Goal: Task Accomplishment & Management: Manage account settings

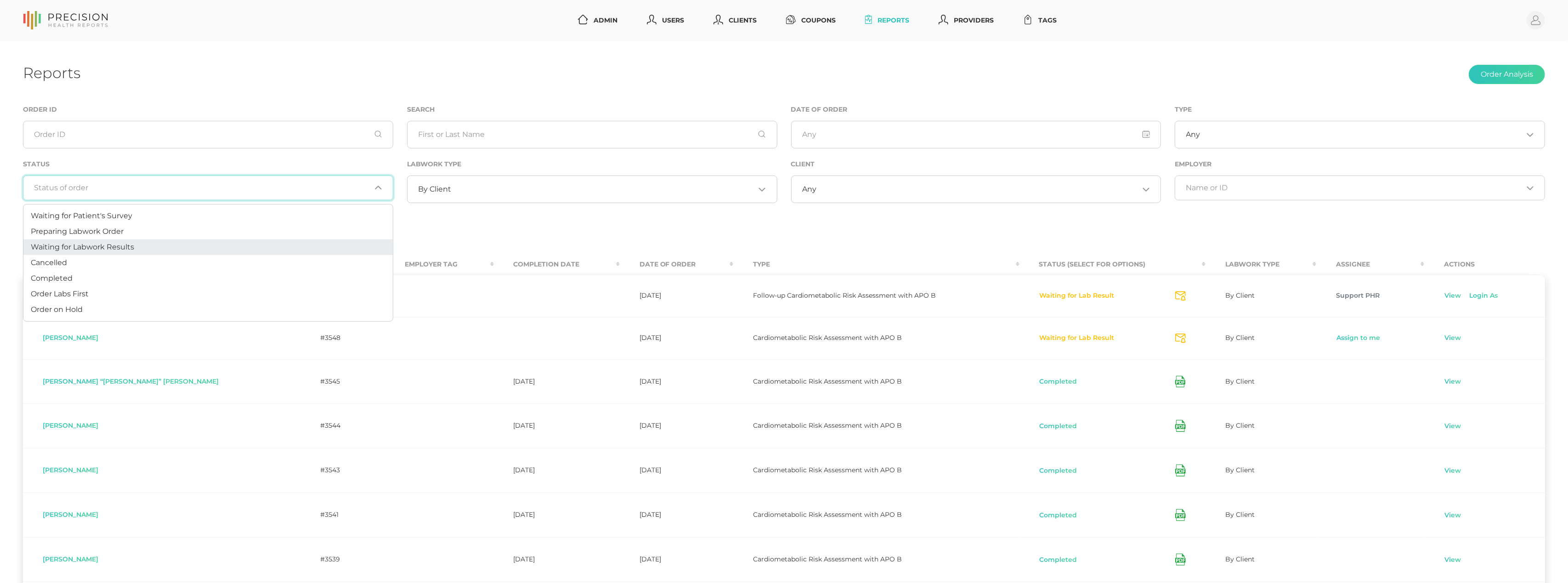
click at [161, 243] on li "Waiting for Labwork Results" at bounding box center [208, 247] width 369 height 16
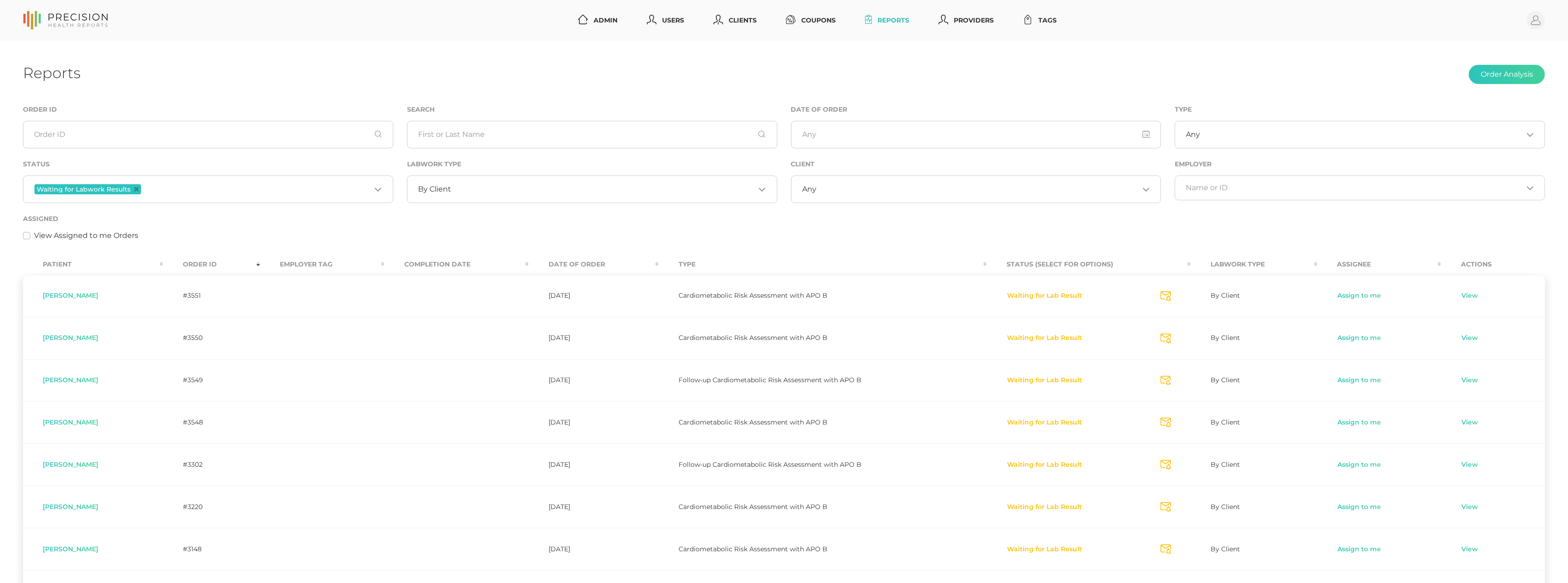
click at [875, 191] on input "Search for option" at bounding box center [977, 189] width 322 height 9
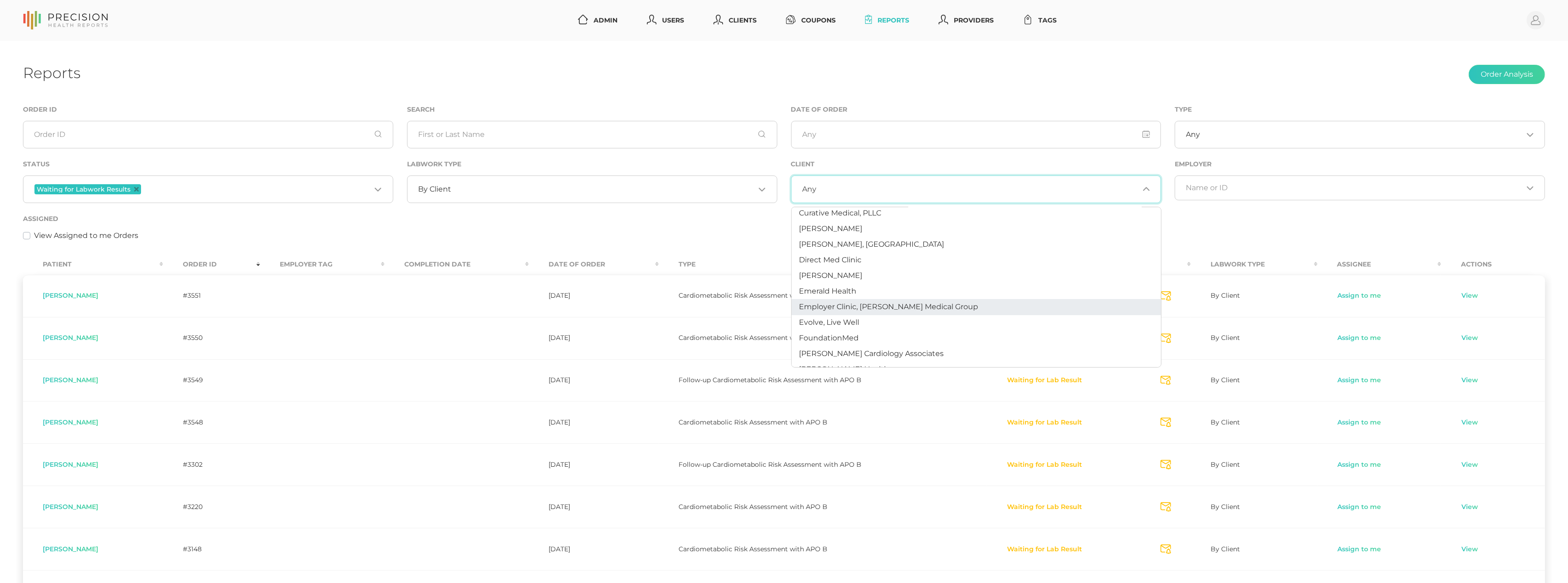
click at [864, 299] on ul "Any [PERSON_NAME] [PERSON_NAME] clientadmin Banner Health [PERSON_NAME], MD at …" at bounding box center [976, 287] width 370 height 161
click at [856, 324] on span "Health Quotient" at bounding box center [828, 328] width 60 height 8
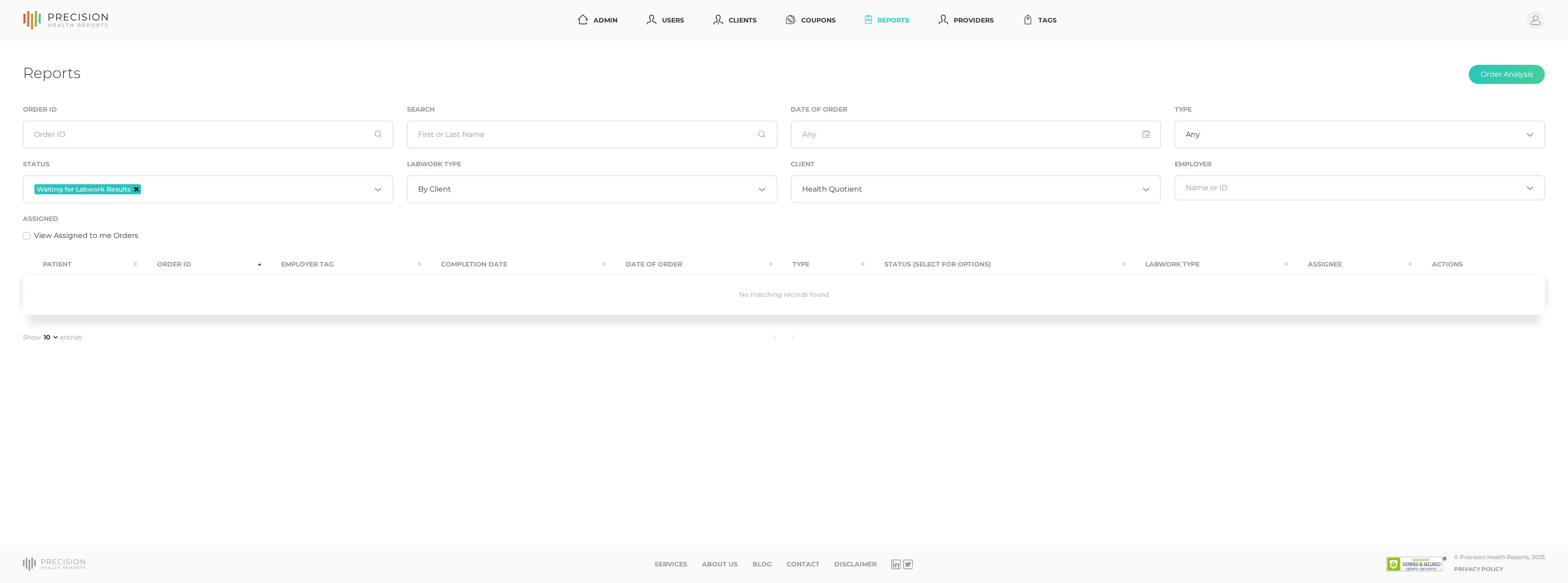
click at [136, 188] on icon "Deselect Waiting for Labwork Results" at bounding box center [136, 188] width 5 height 5
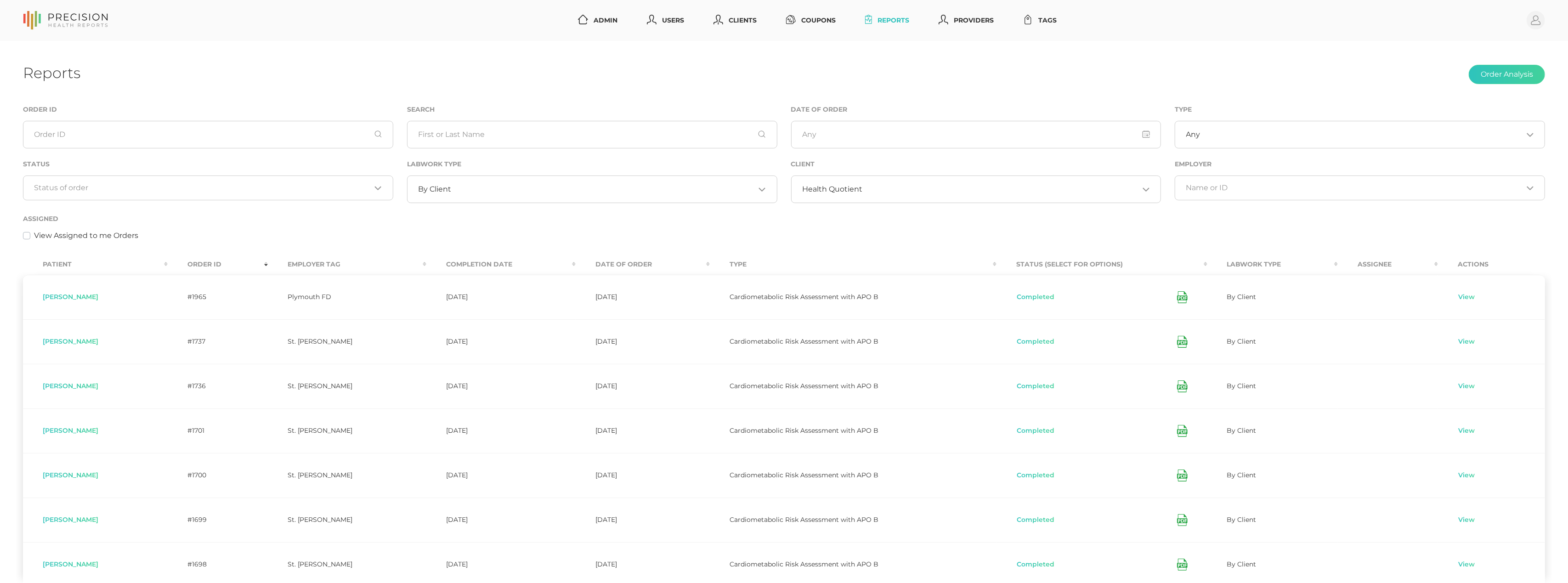
click at [144, 191] on input "Search for option" at bounding box center [202, 188] width 337 height 9
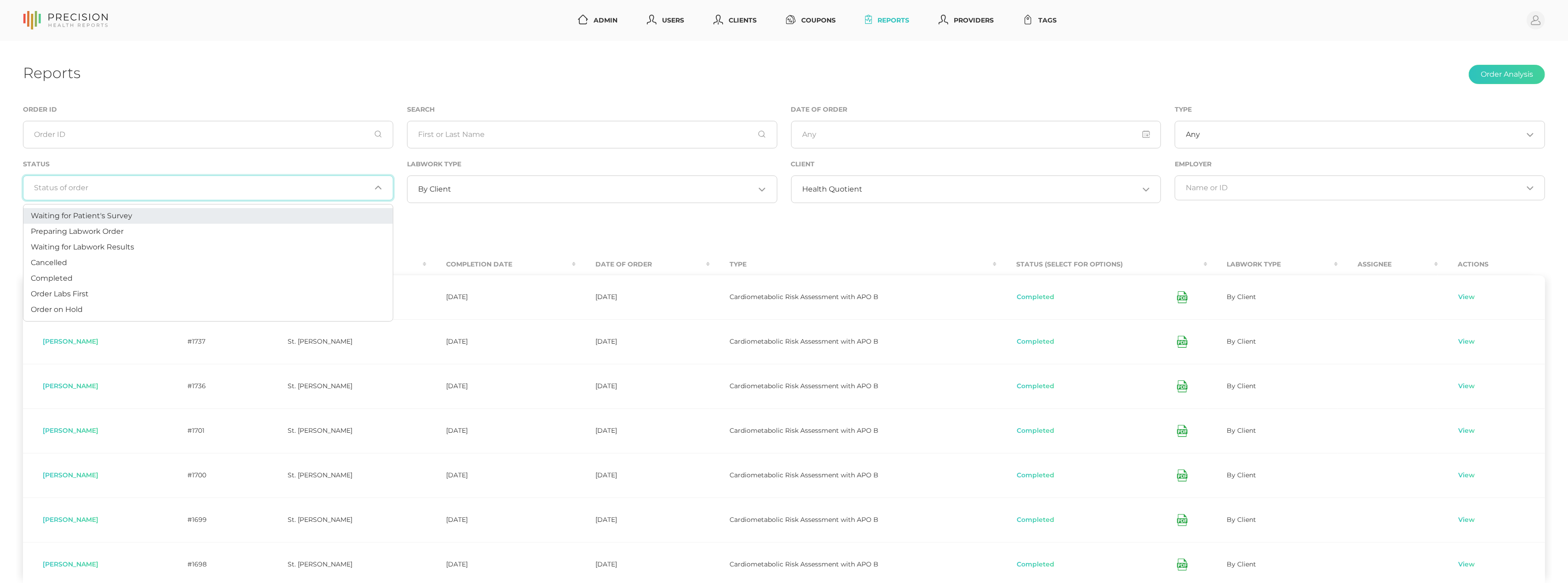
click at [133, 217] on li "Waiting for Patient's Survey" at bounding box center [208, 215] width 369 height 16
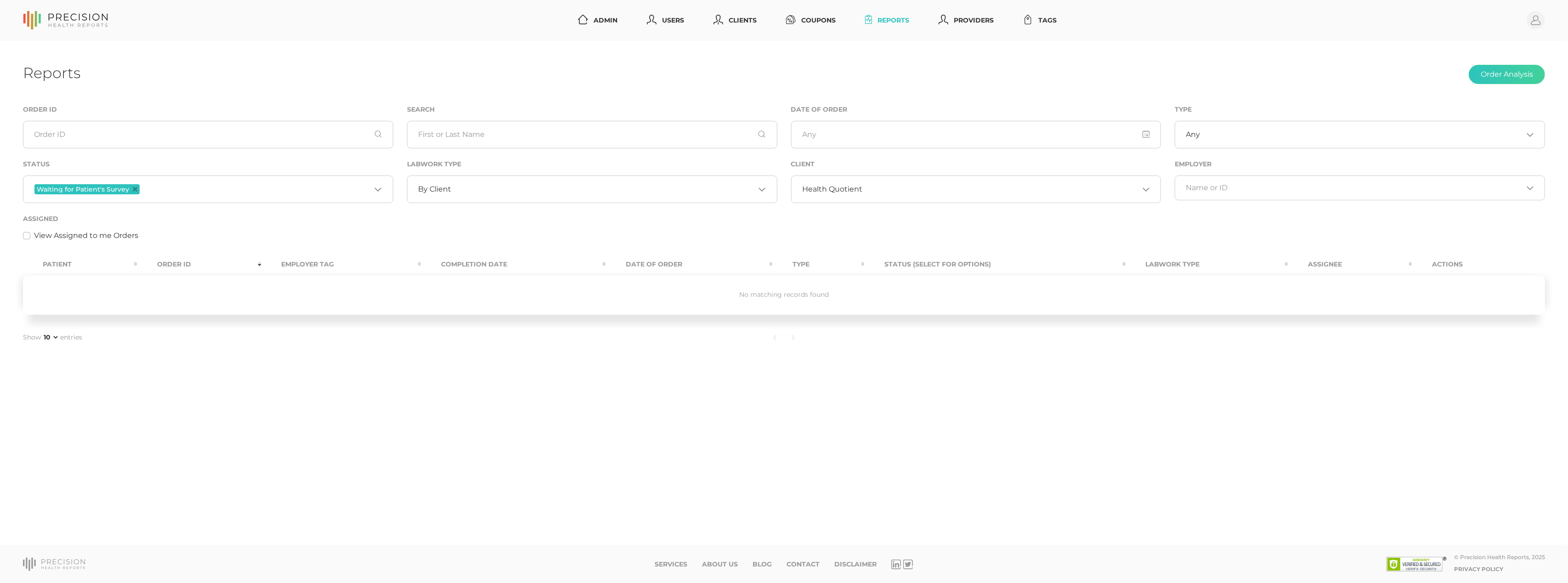
drag, startPoint x: 135, startPoint y: 188, endPoint x: 148, endPoint y: 187, distance: 13.0
click at [135, 188] on icon "Deselect Waiting for Patient's Survey" at bounding box center [135, 188] width 5 height 5
click at [169, 188] on input "Search for option" at bounding box center [202, 188] width 337 height 9
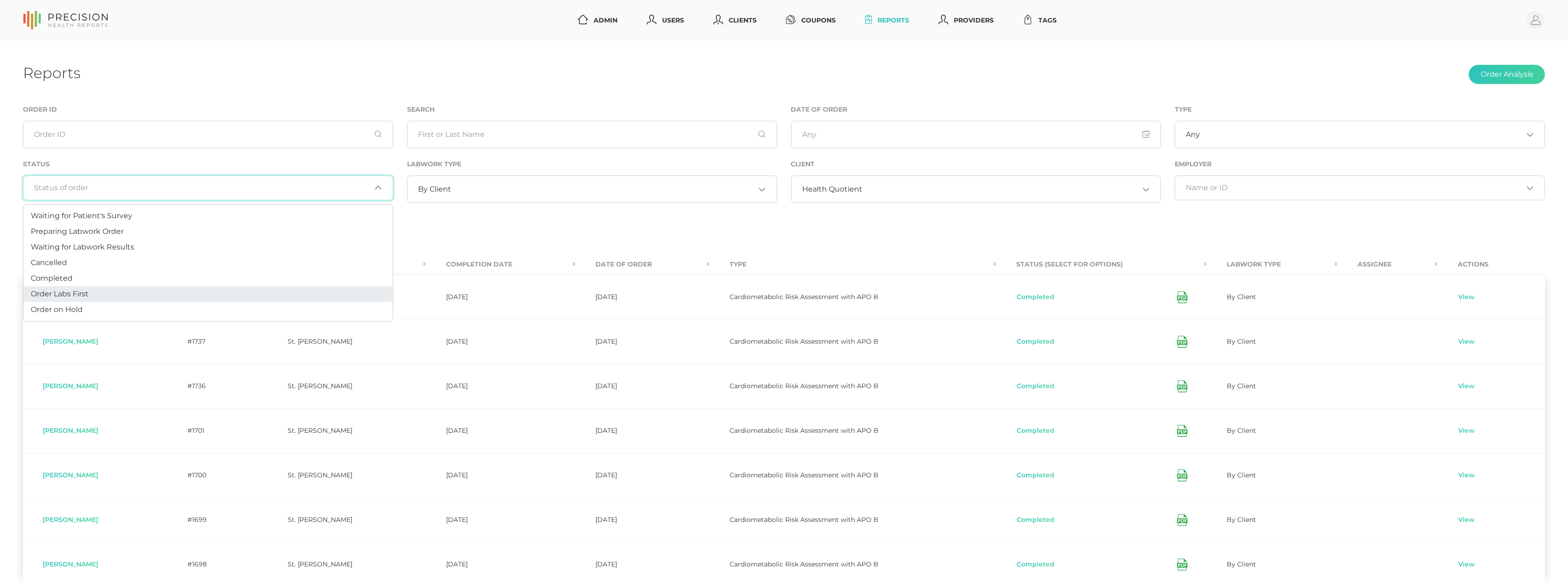
click at [113, 298] on li "Order Labs First" at bounding box center [208, 294] width 369 height 16
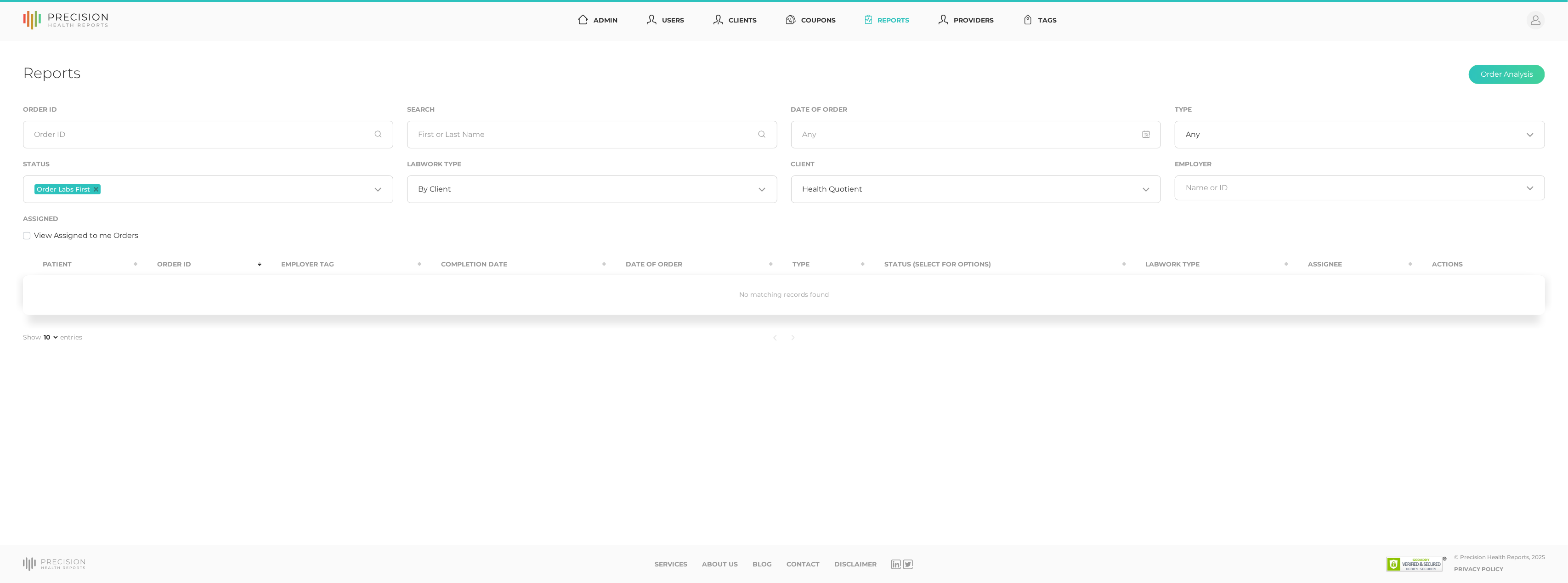
click at [96, 189] on icon "Deselect Order Labs First" at bounding box center [95, 188] width 5 height 5
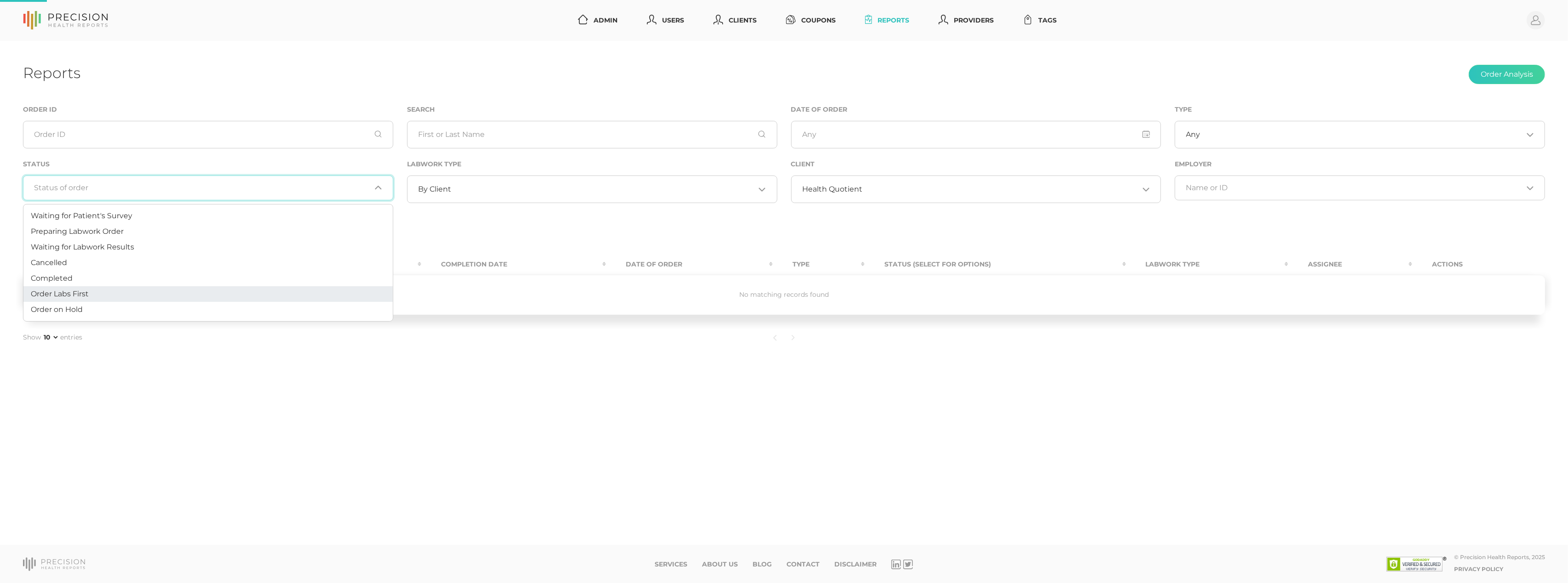
click at [131, 188] on input "Search for option" at bounding box center [202, 188] width 337 height 9
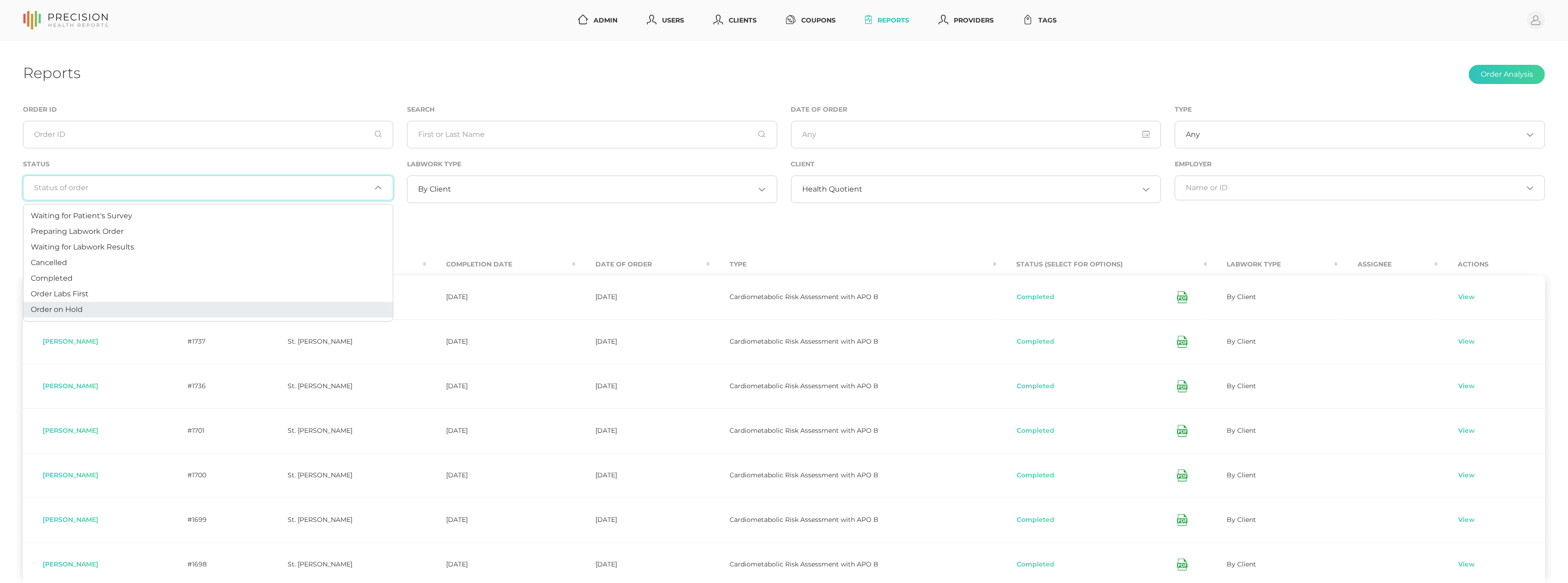
click at [103, 302] on li "Order on Hold" at bounding box center [208, 310] width 369 height 16
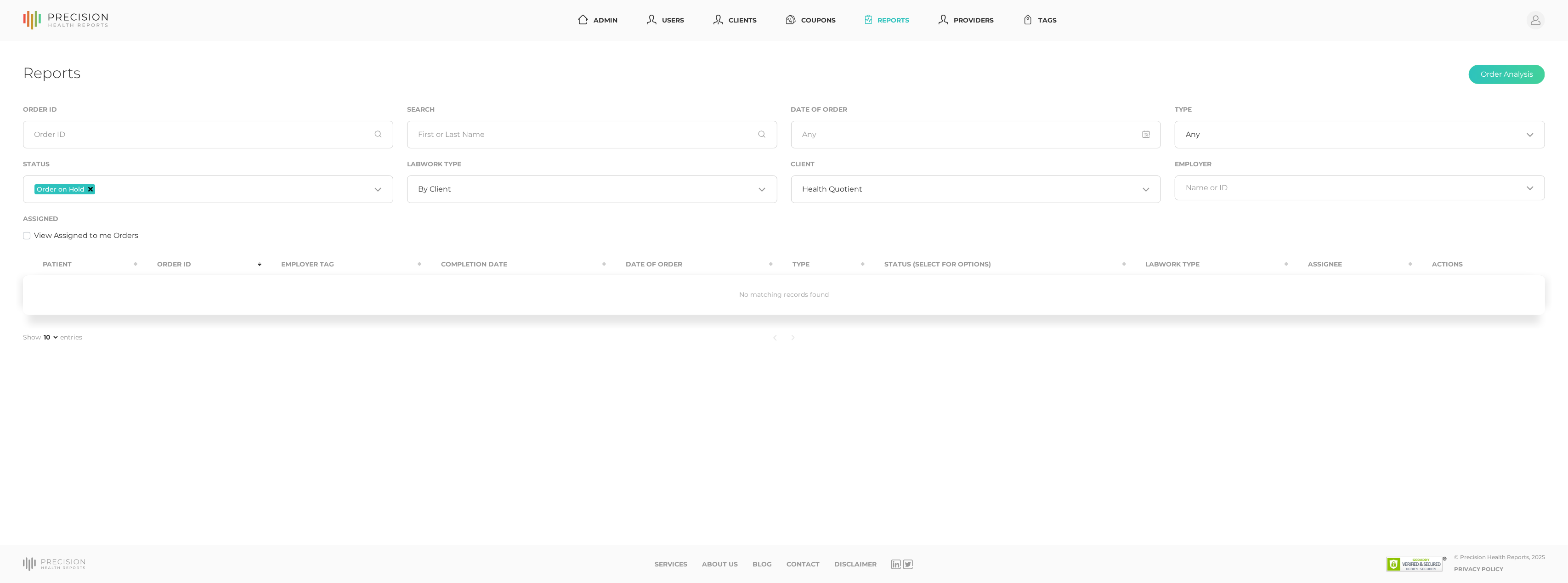
click at [89, 188] on icon "Deselect Order on Hold" at bounding box center [90, 188] width 5 height 5
click at [129, 193] on div "Loading..." at bounding box center [208, 188] width 370 height 25
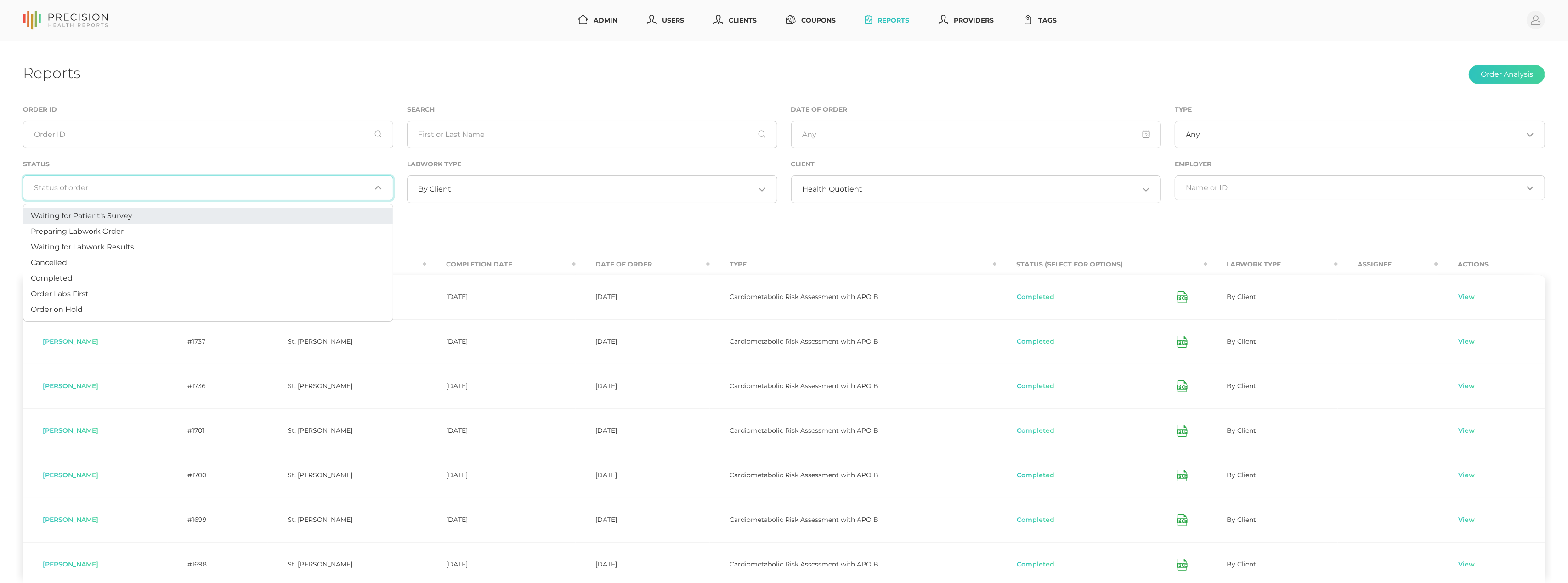
click at [124, 219] on span "Waiting for Patient's Survey" at bounding box center [81, 215] width 102 height 8
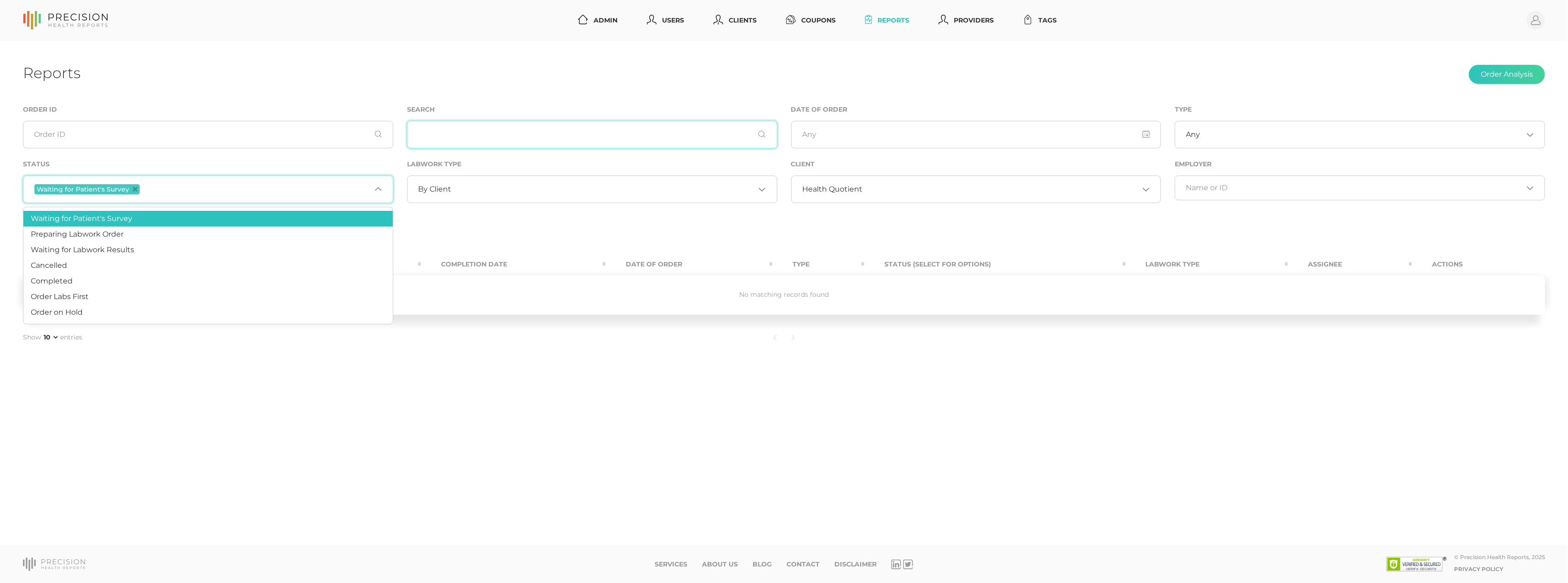
click at [526, 133] on input "text" at bounding box center [592, 135] width 370 height 28
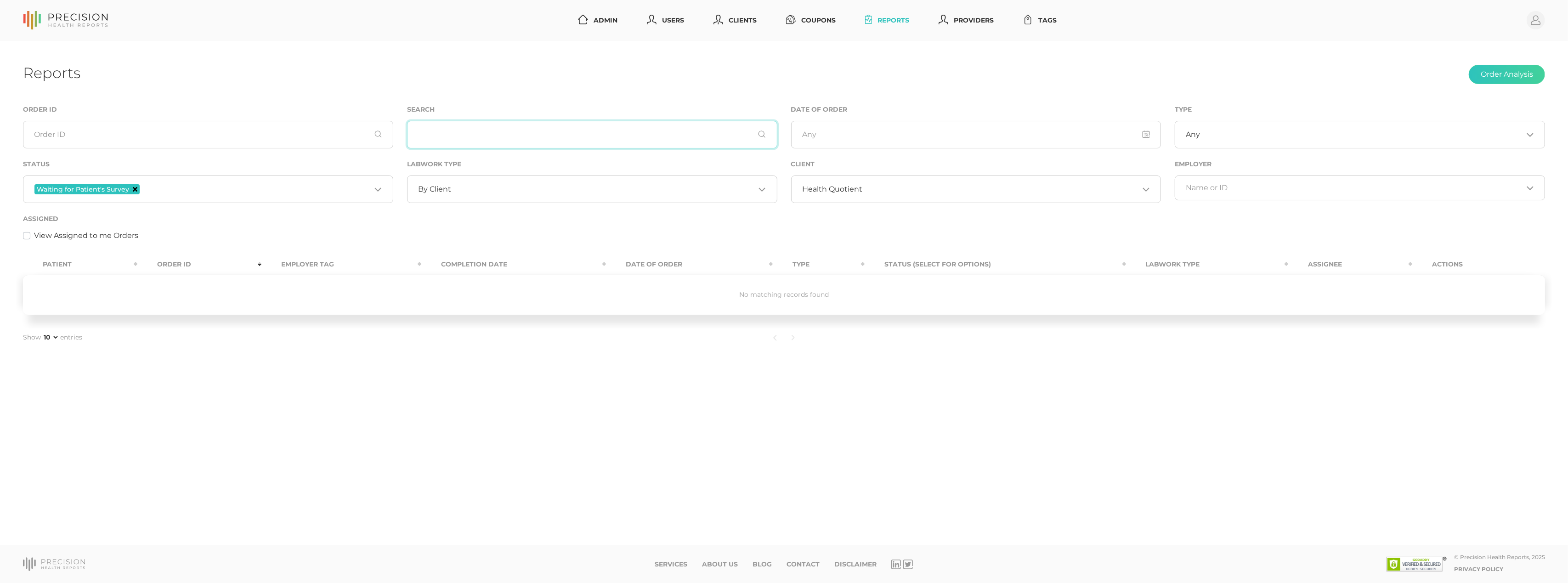
click at [133, 190] on icon "Deselect Waiting for Patient's Survey" at bounding box center [135, 188] width 5 height 5
click at [449, 144] on input "text" at bounding box center [592, 135] width 370 height 28
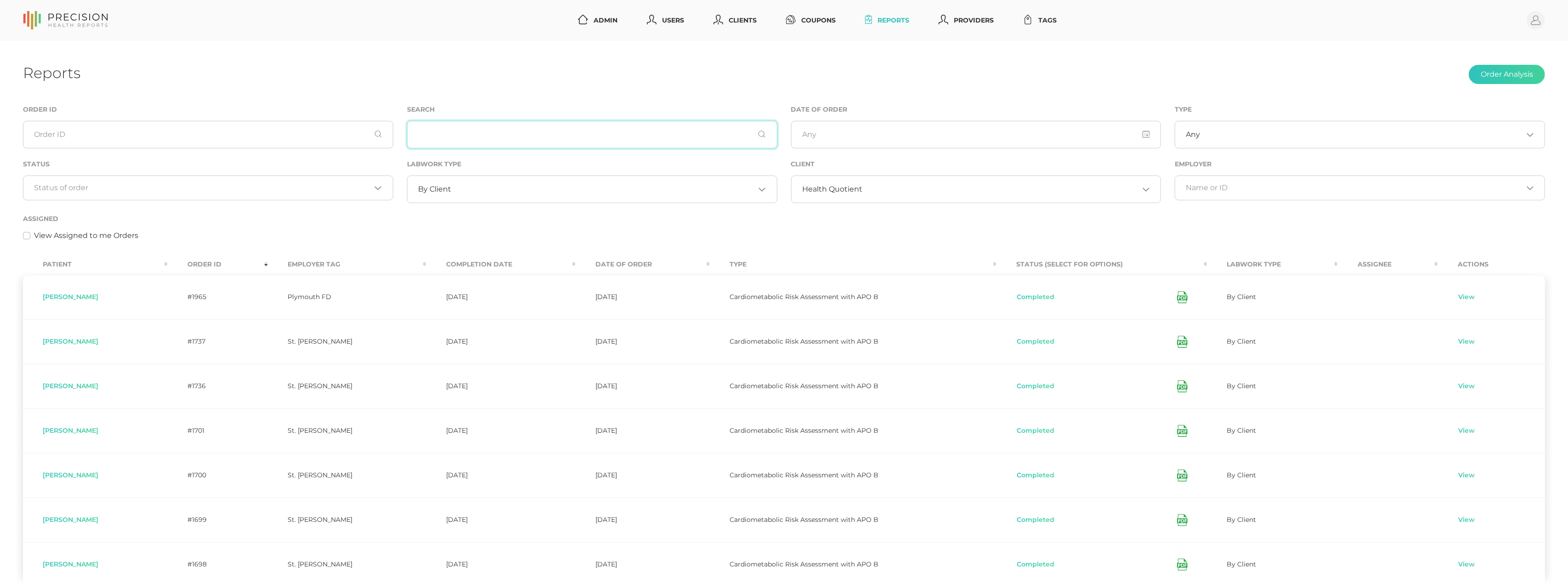
paste input "[PERSON_NAME]"
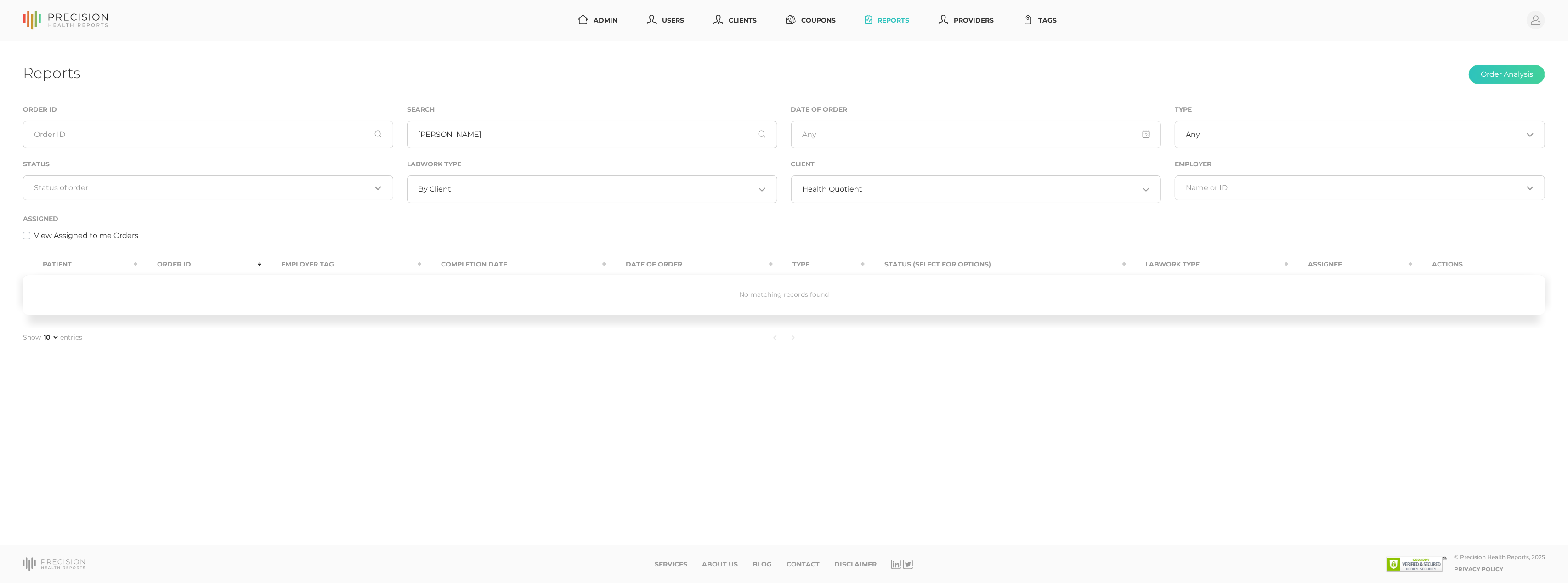
click at [263, 194] on div "Loading..." at bounding box center [208, 188] width 370 height 25
click at [189, 261] on li "Cancelled" at bounding box center [208, 262] width 369 height 16
click at [78, 187] on span "Cancelled" at bounding box center [57, 188] width 46 height 10
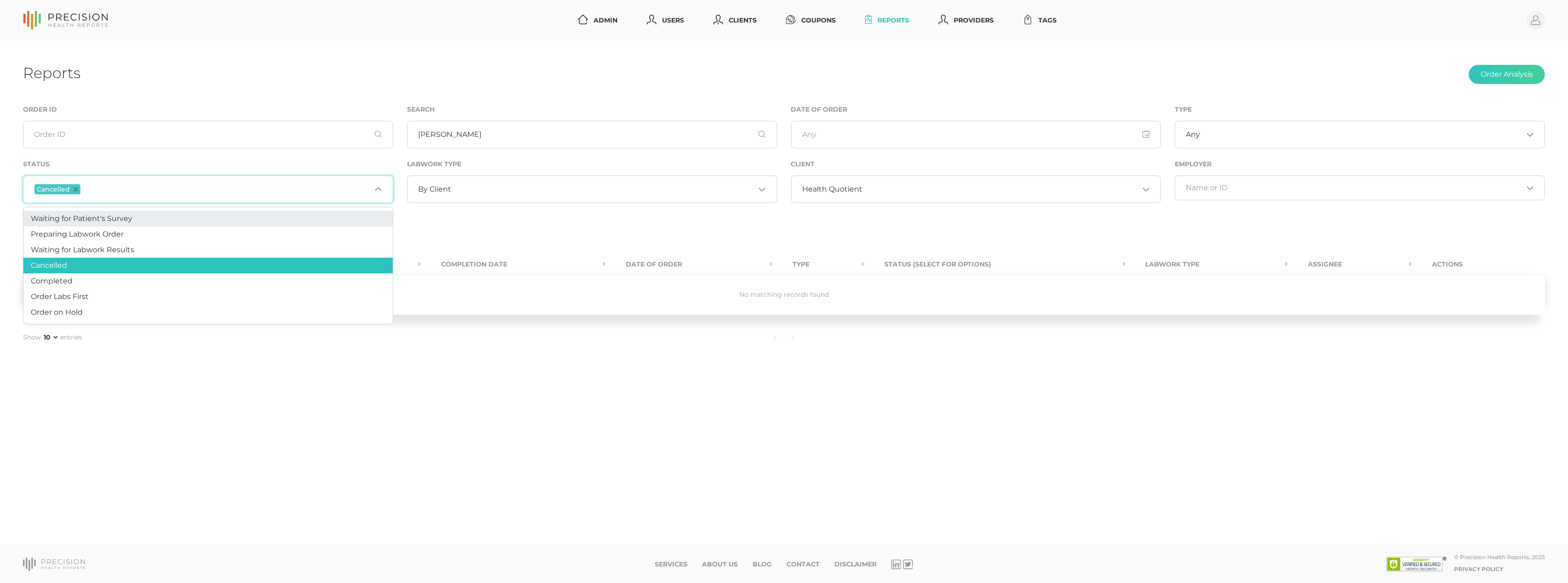
click at [74, 189] on icon "Deselect Cancelled" at bounding box center [76, 188] width 5 height 5
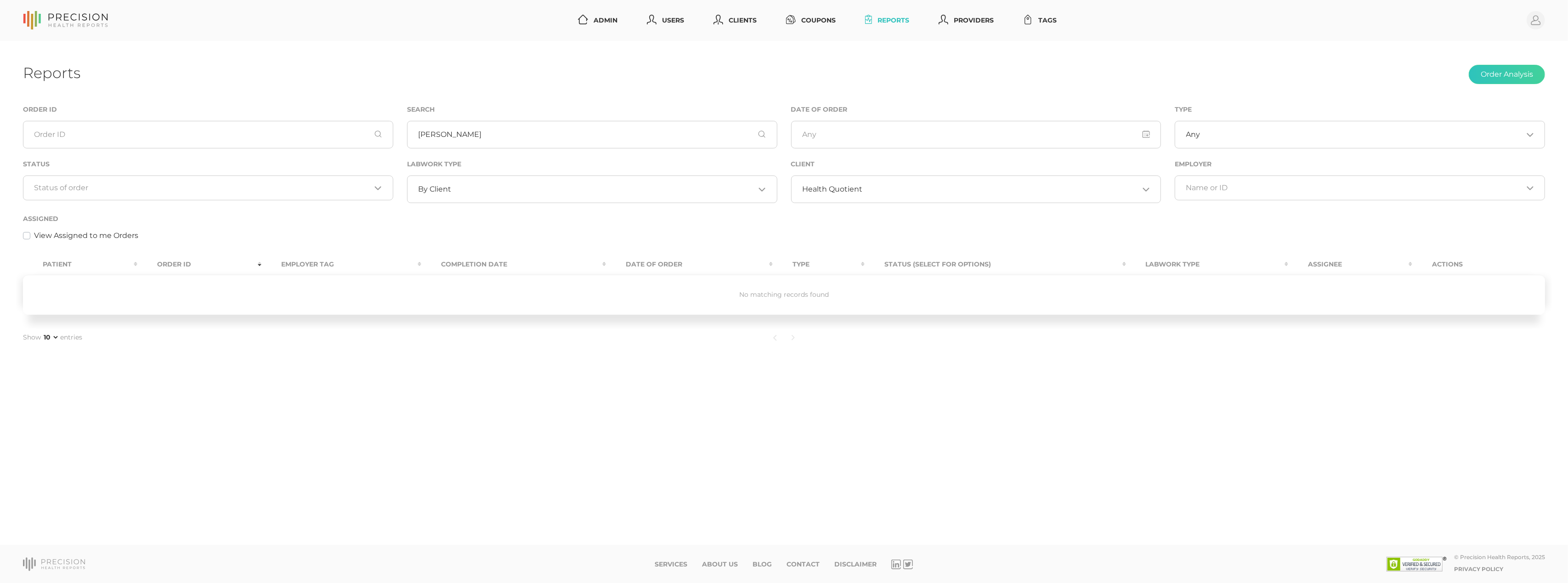
click at [597, 150] on div "Search [PERSON_NAME]" at bounding box center [592, 130] width 384 height 55
click at [596, 141] on input "[PERSON_NAME]" at bounding box center [592, 135] width 370 height 28
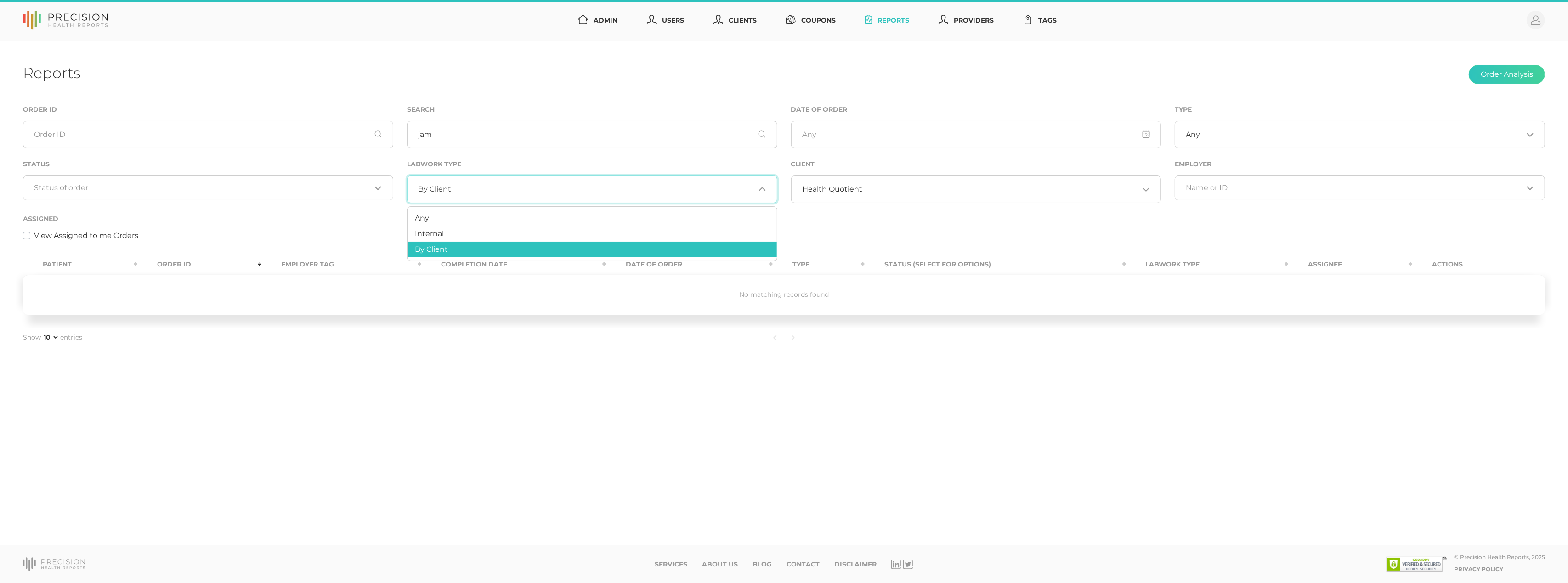
click at [586, 192] on input "Search for option" at bounding box center [602, 189] width 304 height 9
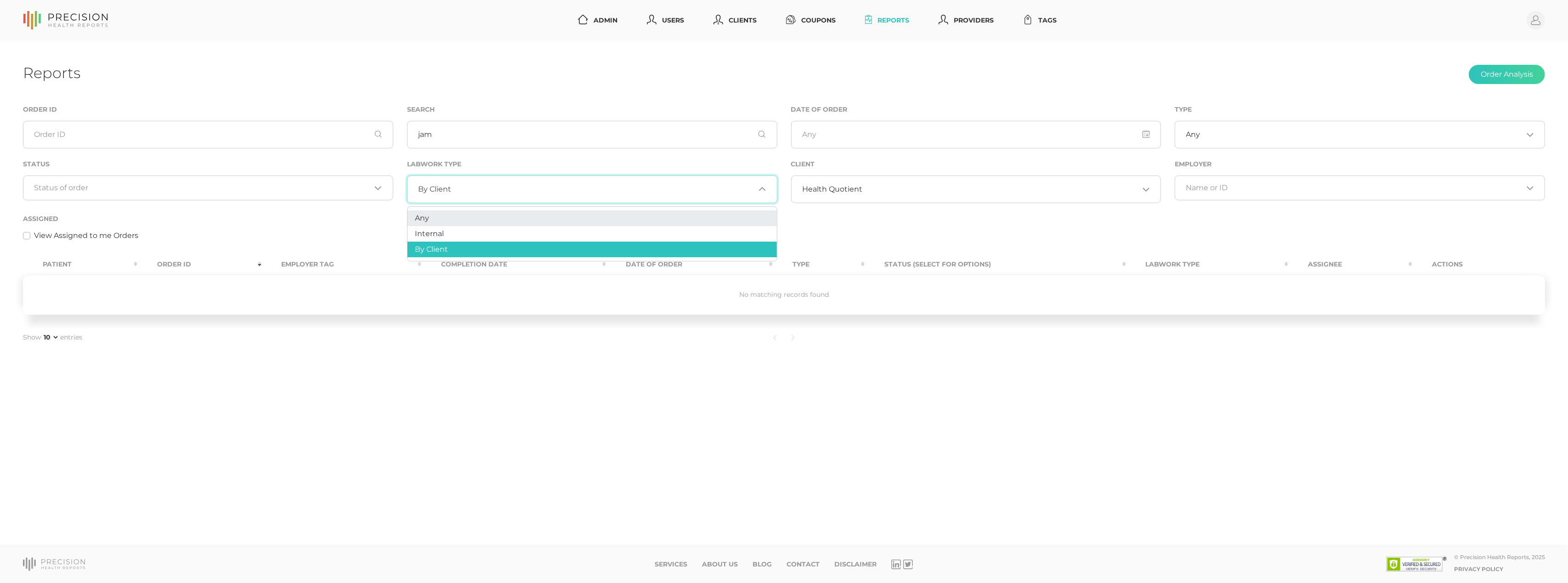
click at [513, 223] on li "Any" at bounding box center [592, 218] width 369 height 16
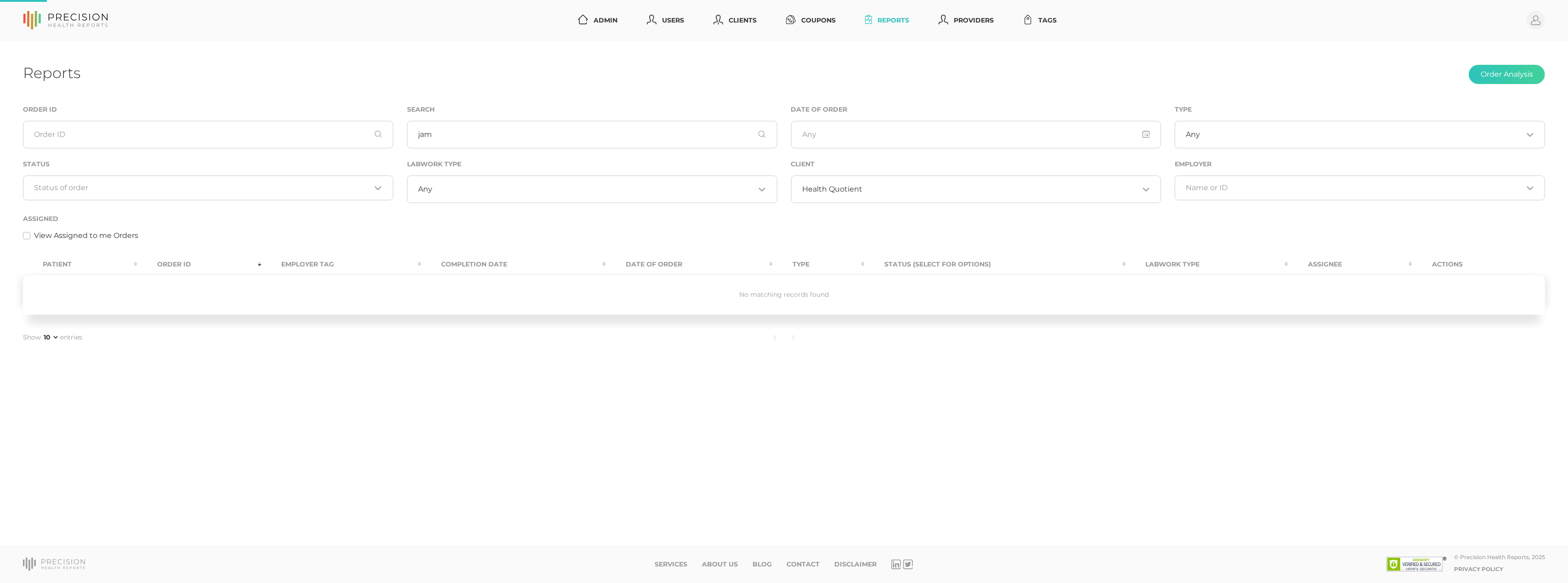
scroll to position [0, 0]
click at [469, 135] on input "jam" at bounding box center [592, 135] width 370 height 28
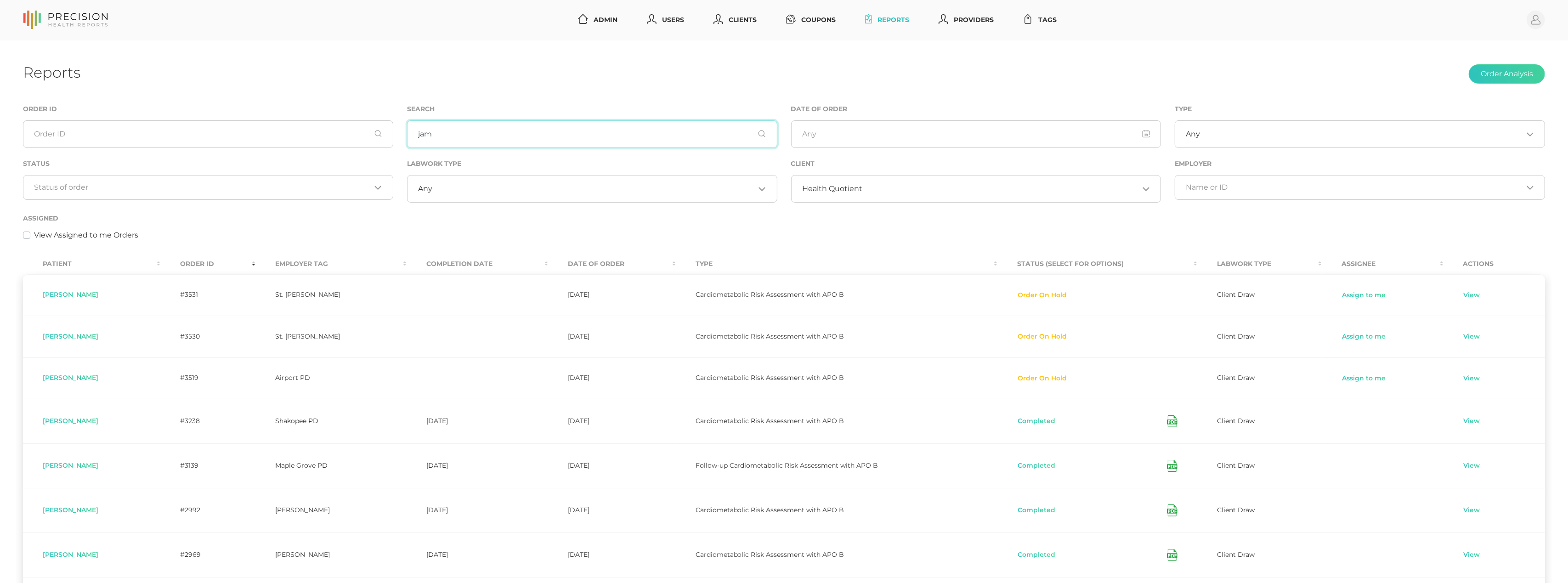
scroll to position [1, 0]
drag, startPoint x: 47, startPoint y: 376, endPoint x: 112, endPoint y: 378, distance: 65.0
click at [113, 378] on div "[PERSON_NAME]" at bounding box center [91, 378] width 98 height 7
copy span "[PERSON_NAME]"
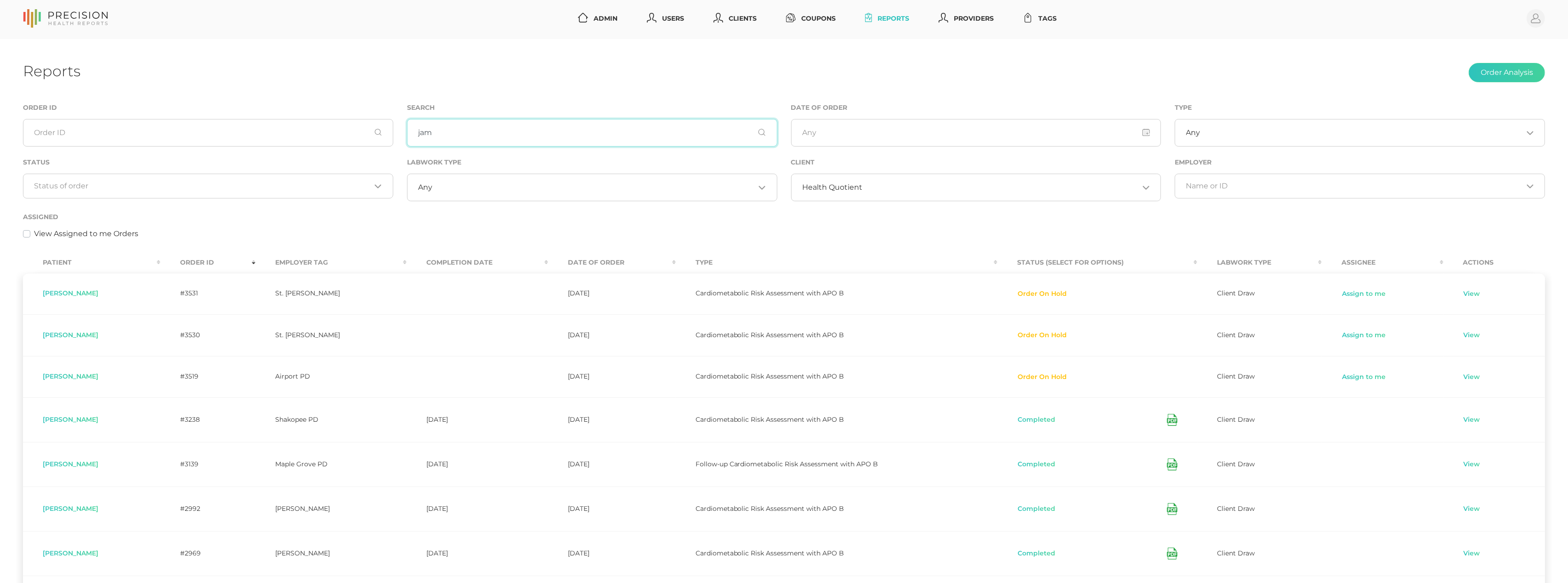
click at [602, 127] on input "jam" at bounding box center [592, 133] width 370 height 28
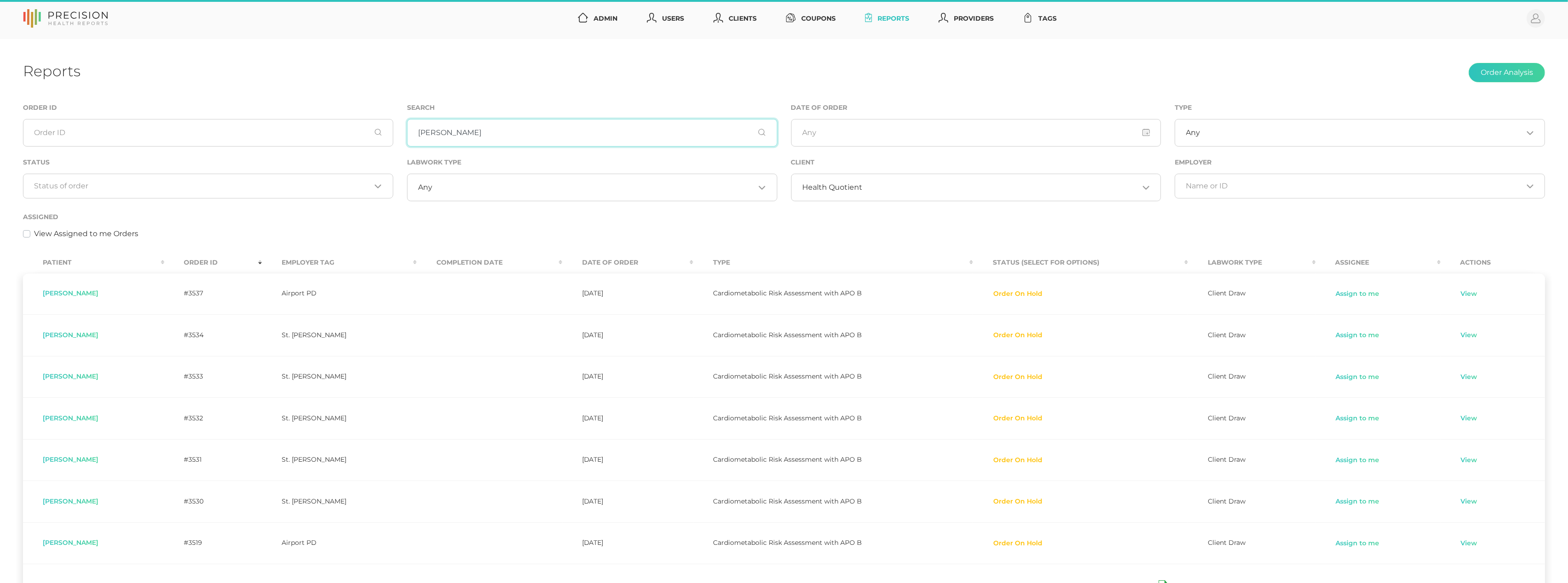
type input "[PERSON_NAME]"
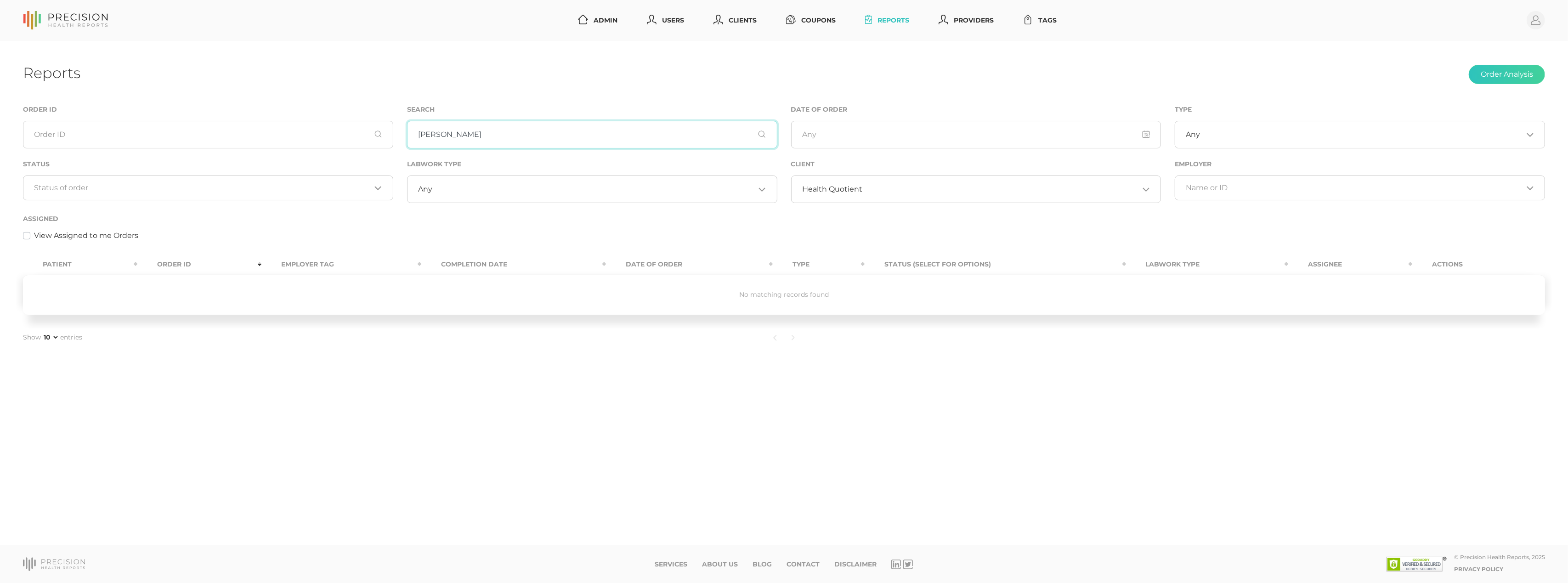
scroll to position [0, 0]
click at [915, 188] on input "Search for option" at bounding box center [1000, 189] width 276 height 9
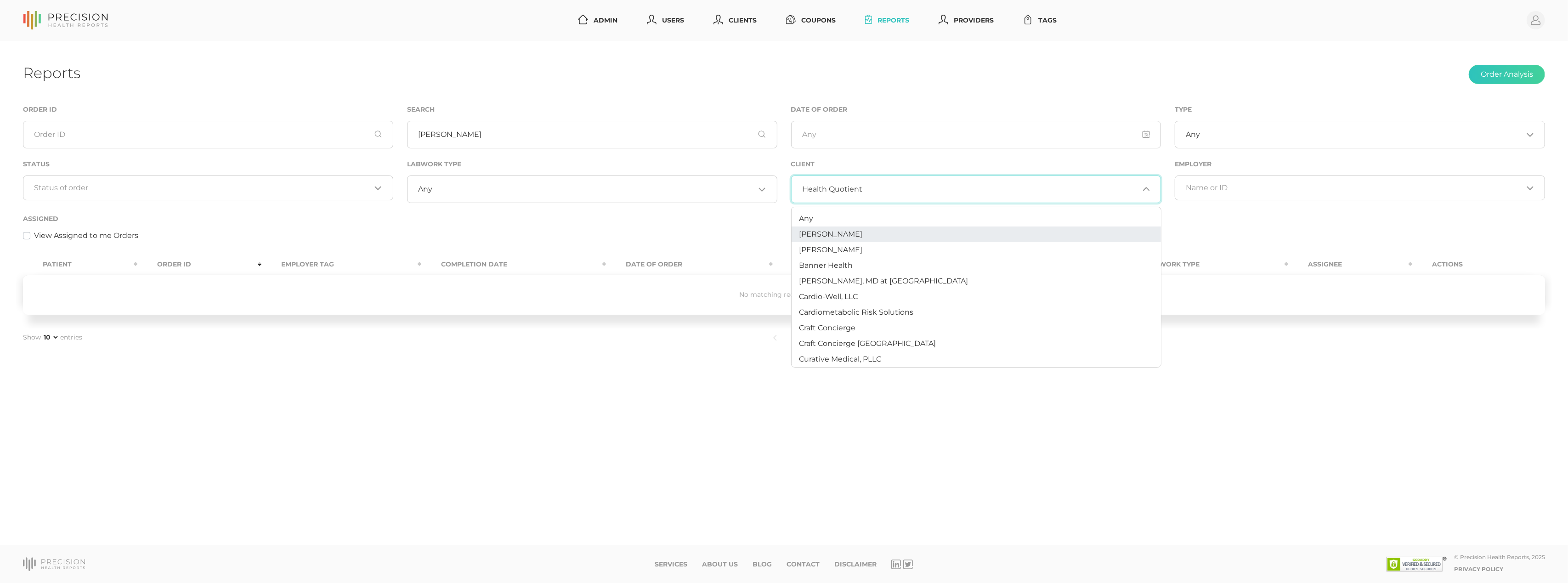
click at [842, 225] on li "Any" at bounding box center [976, 218] width 369 height 16
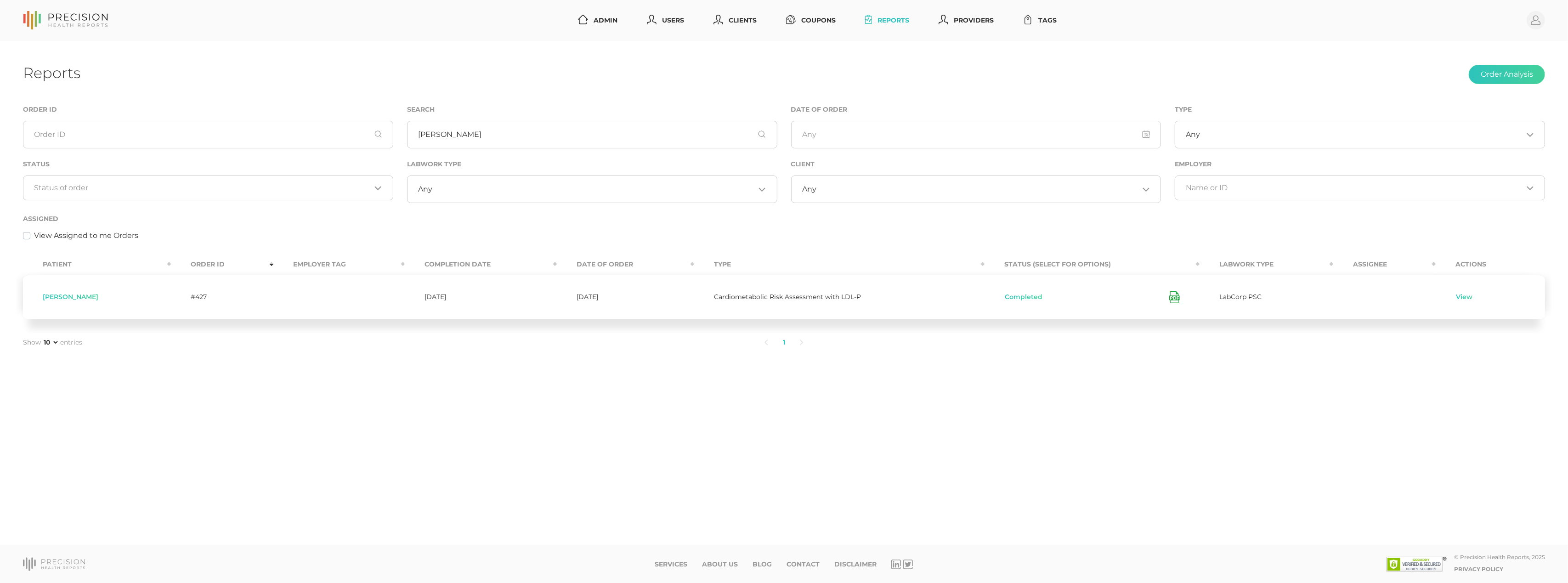
click at [308, 179] on div "Loading..." at bounding box center [208, 188] width 370 height 25
click at [187, 264] on li "Cancelled" at bounding box center [208, 262] width 369 height 16
click at [1461, 295] on link "View" at bounding box center [1467, 296] width 18 height 9
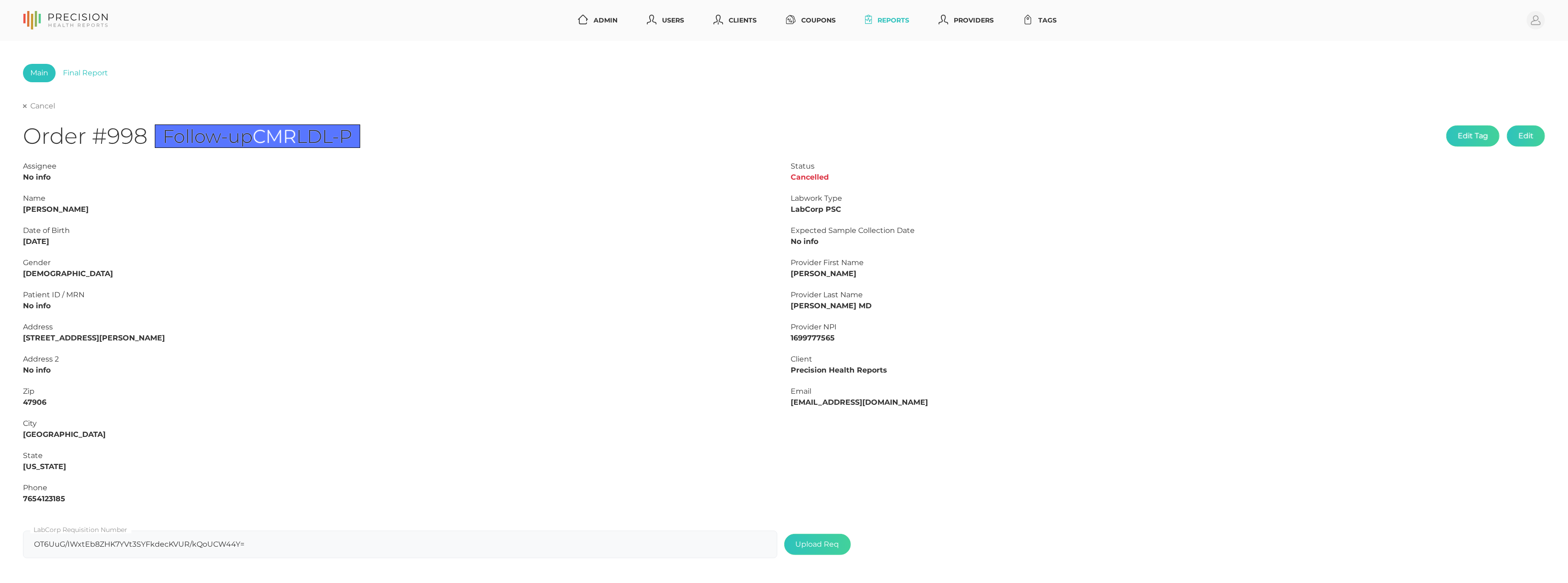
click at [46, 103] on link "Cancel" at bounding box center [39, 106] width 32 height 9
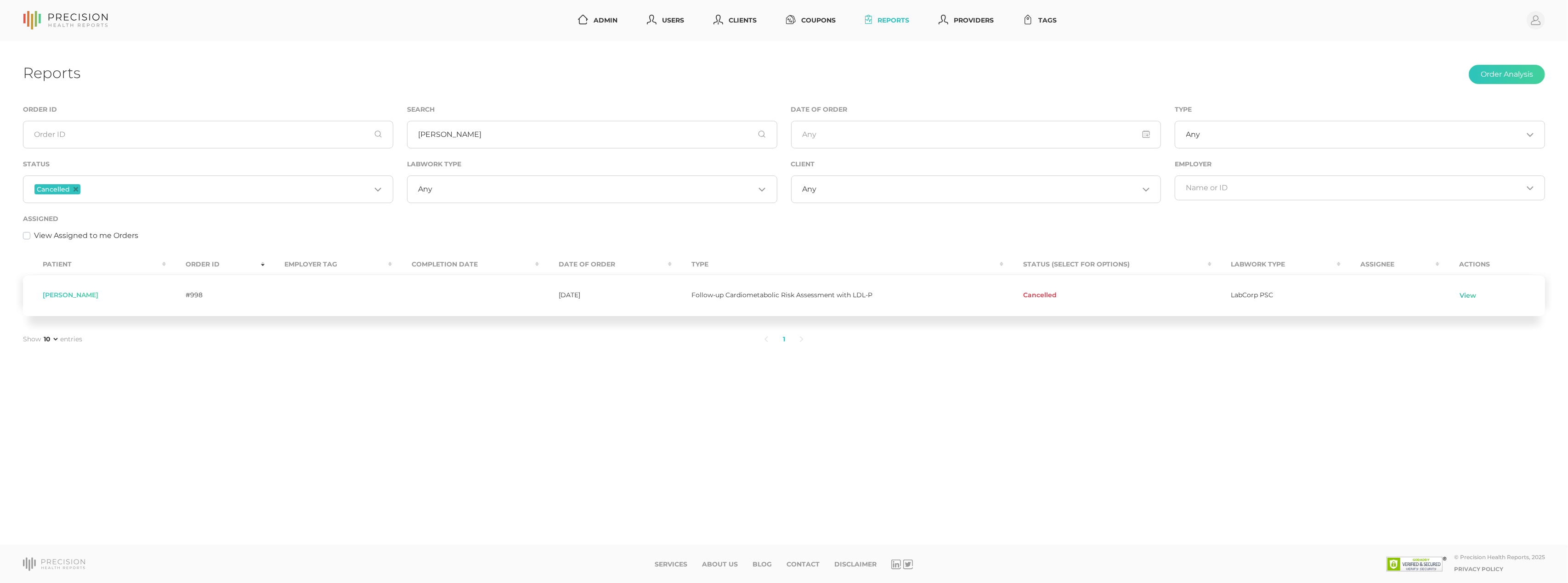
click at [1465, 298] on link "View" at bounding box center [1467, 296] width 18 height 9
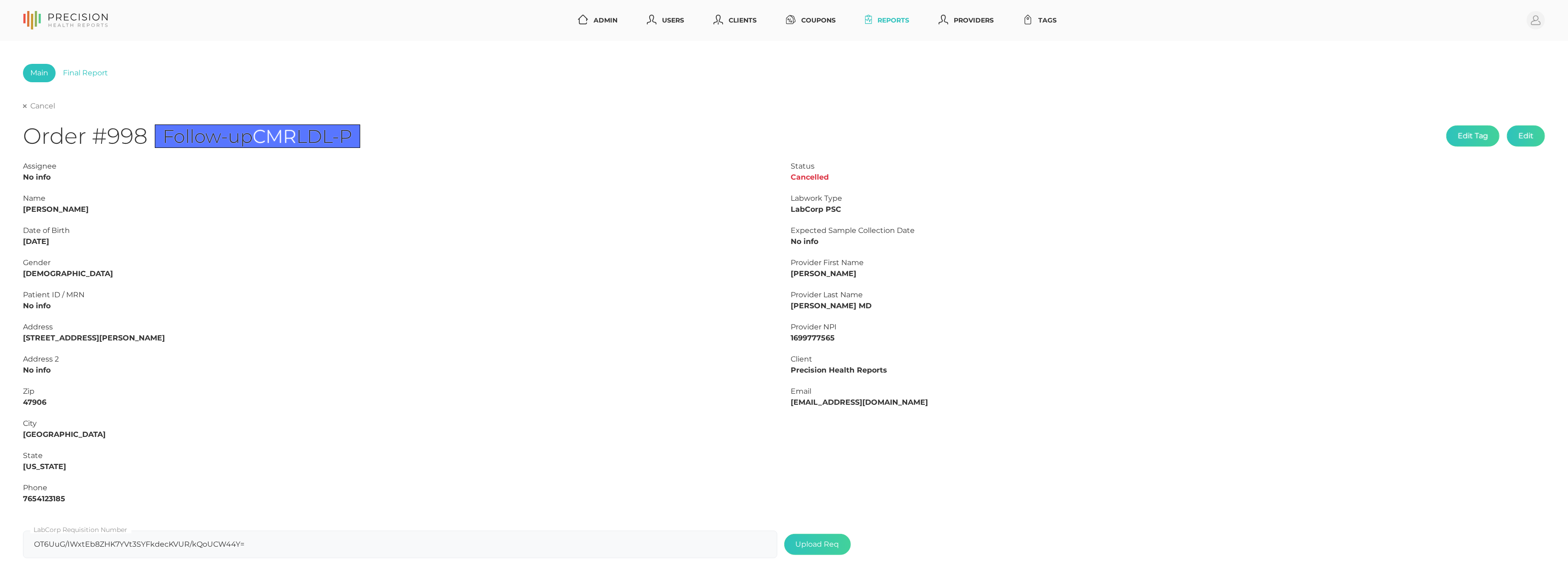
click at [34, 105] on link "Cancel" at bounding box center [39, 106] width 32 height 9
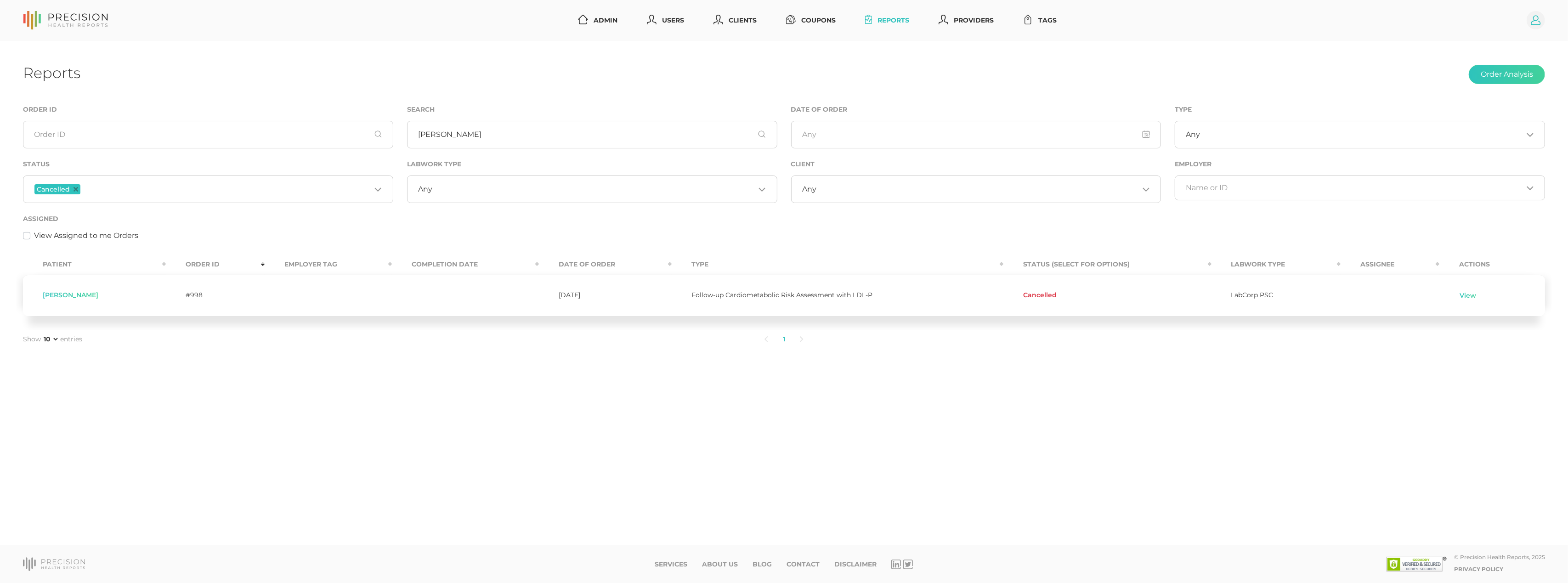
click at [1539, 18] on circle at bounding box center [1536, 20] width 18 height 18
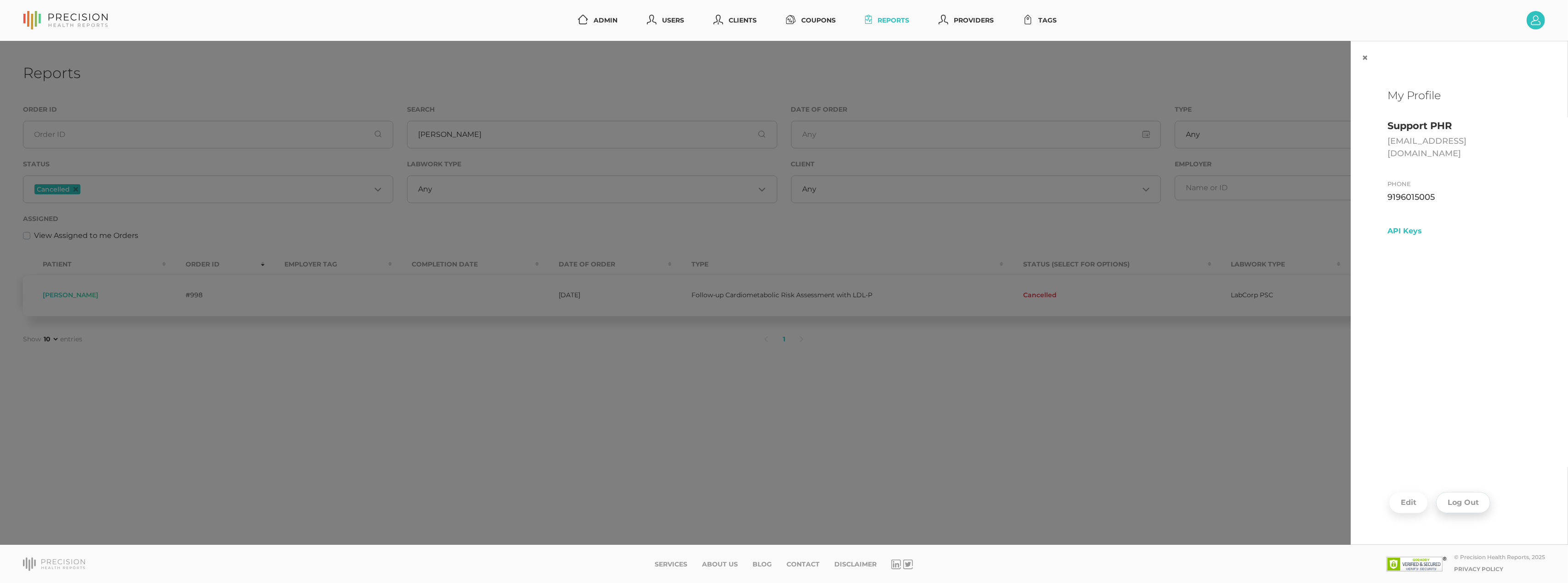
click at [1460, 503] on button "Log Out" at bounding box center [1463, 503] width 54 height 21
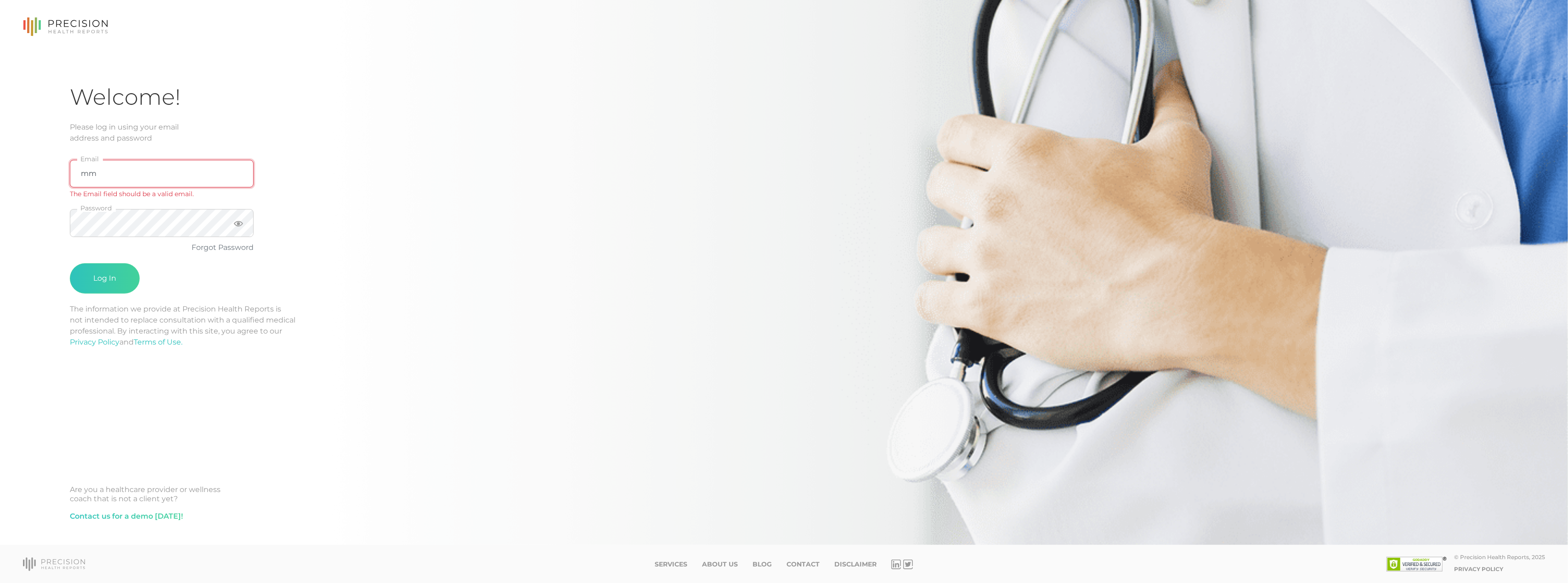
type input "[EMAIL_ADDRESS][DOMAIN_NAME]"
click at [113, 256] on button "Log In" at bounding box center [105, 267] width 70 height 30
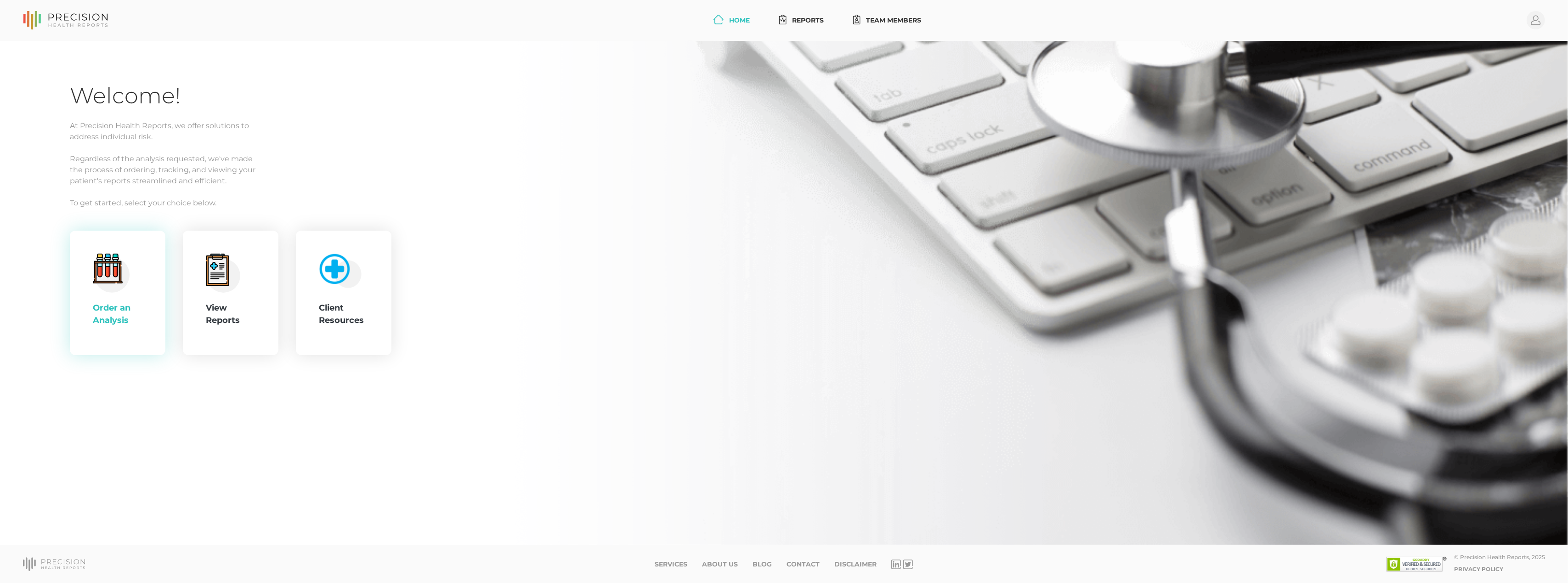
click at [126, 313] on div "Order an Analysis" at bounding box center [117, 314] width 50 height 25
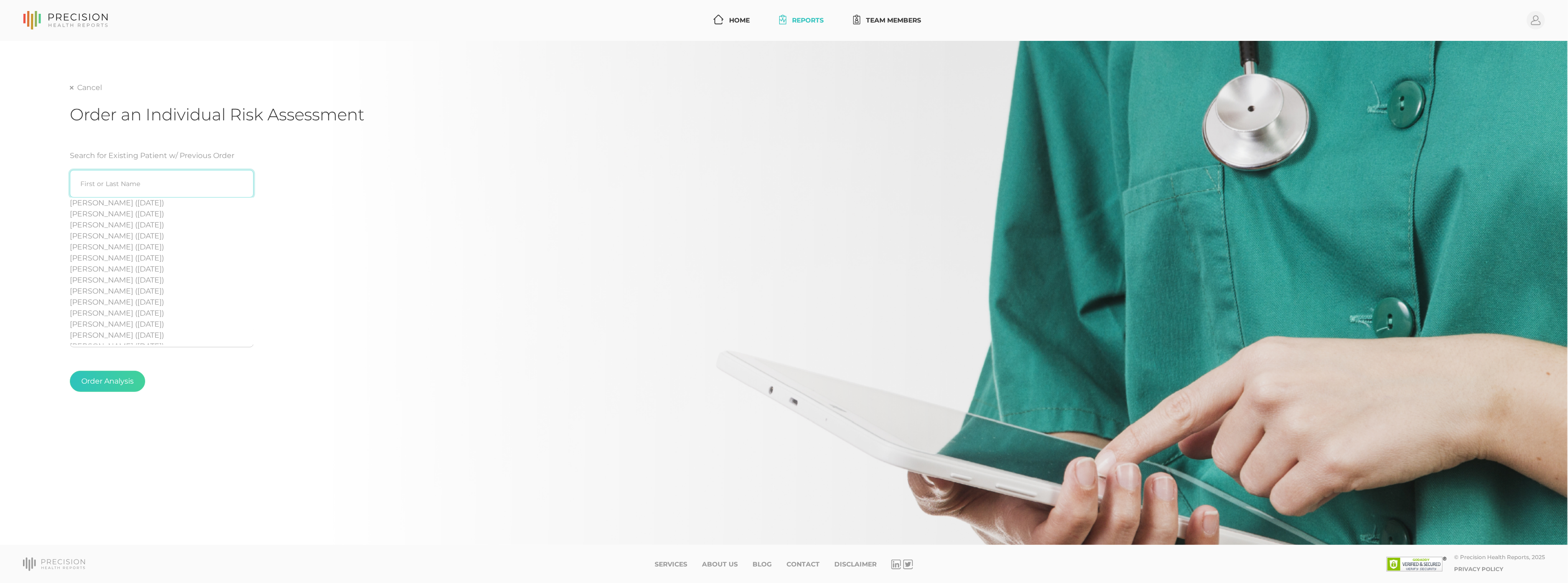
click at [115, 187] on input "search" at bounding box center [162, 184] width 184 height 28
click at [172, 203] on div "Al [PERSON_NAME] ([DATE])" at bounding box center [162, 203] width 184 height 11
type input "[PERSON_NAME] ([DATE])"
click at [101, 386] on button "Order Analysis" at bounding box center [108, 381] width 76 height 21
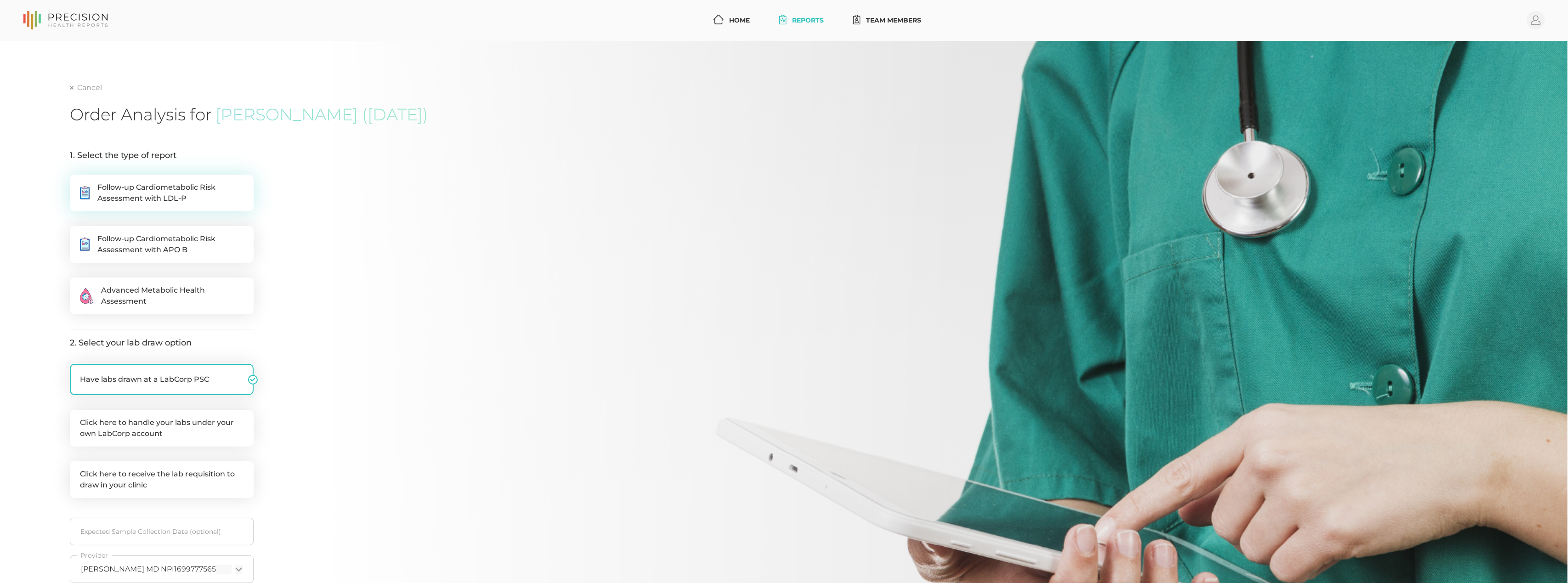
click at [169, 182] on span "Follow-up Cardiometabolic Risk Assessment with LDL-P" at bounding box center [170, 193] width 146 height 22
click at [78, 182] on input ".cls-5{fill:#fff}.cls-8{fill:#3a2c60} Follow-up Cardiometabolic Risk Assessment…" at bounding box center [74, 179] width 7 height 9
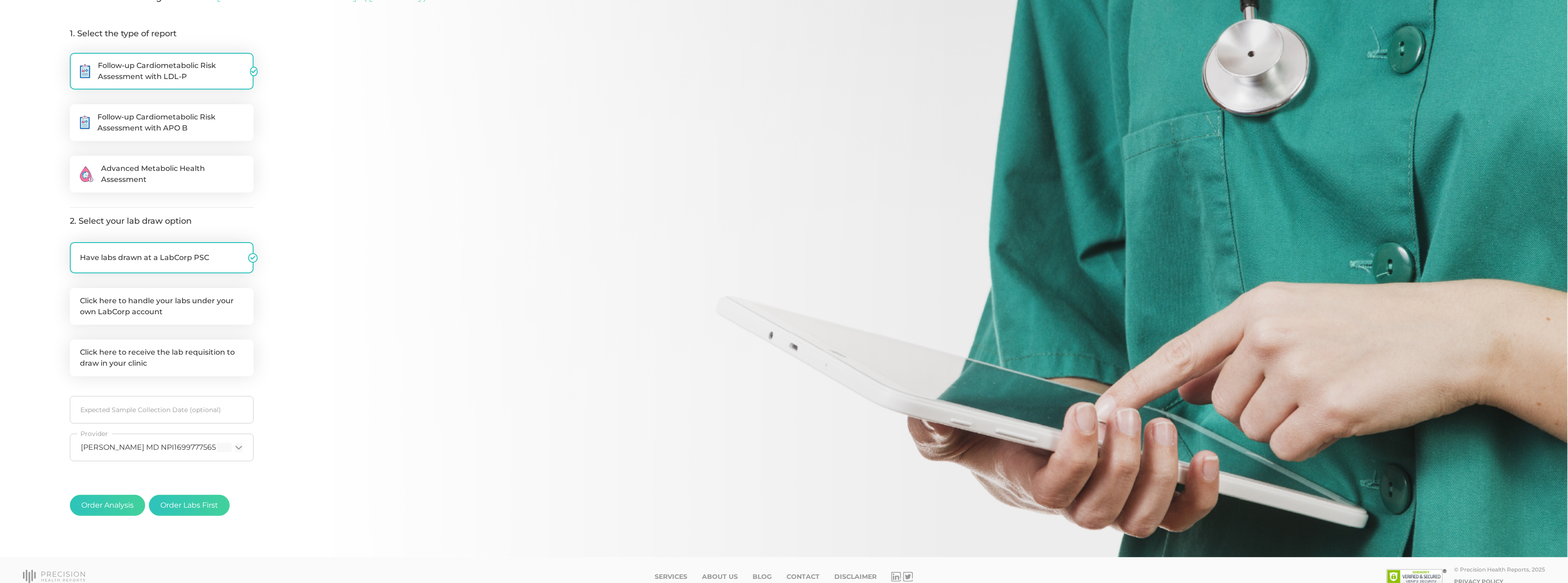
scroll to position [127, 0]
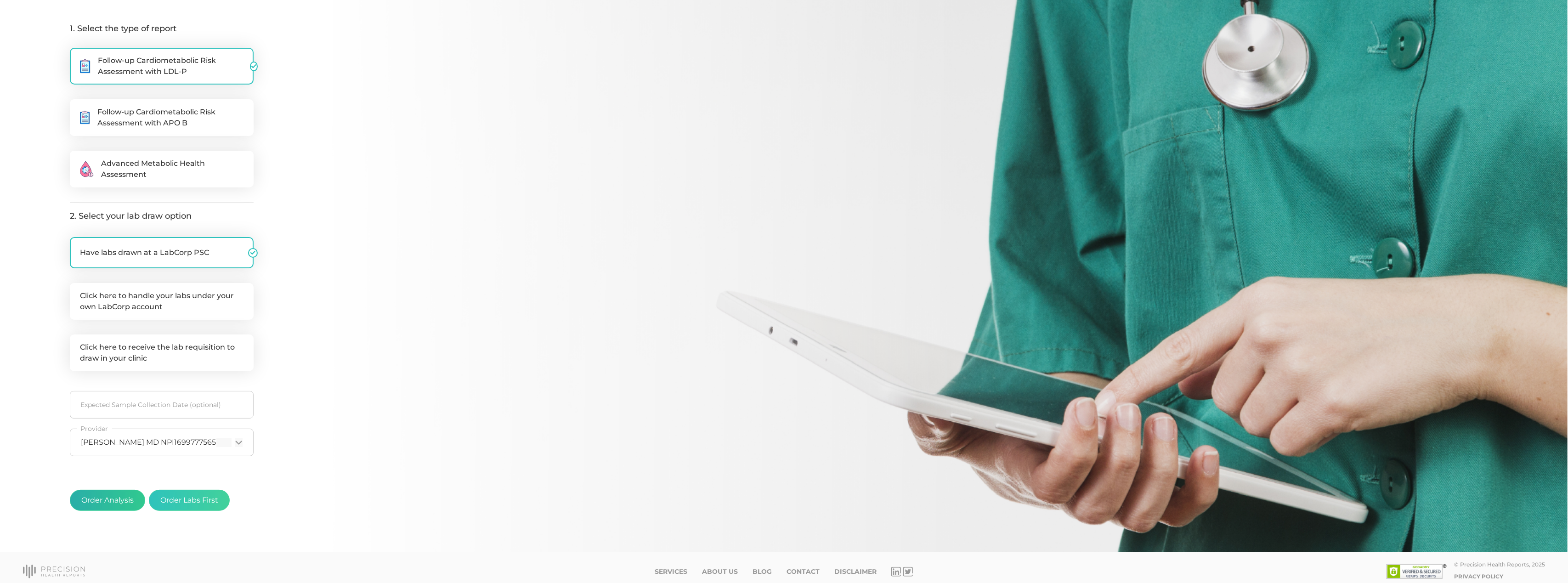
click at [99, 498] on button "Order Analysis" at bounding box center [108, 500] width 76 height 21
radio input "false"
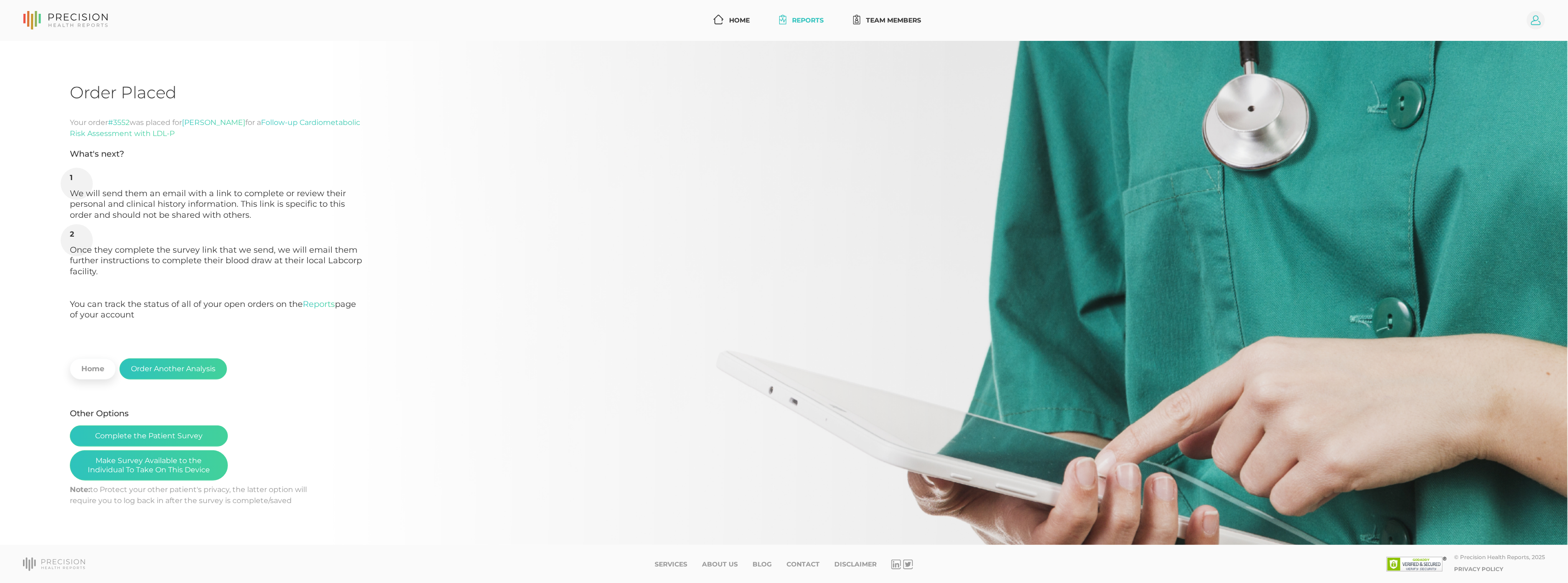
drag, startPoint x: 1545, startPoint y: 22, endPoint x: 1540, endPoint y: 22, distance: 5.0
click at [1545, 22] on nav "Home Reports Team Members Profile" at bounding box center [784, 20] width 1568 height 41
click at [1538, 21] on icon at bounding box center [1536, 20] width 9 height 9
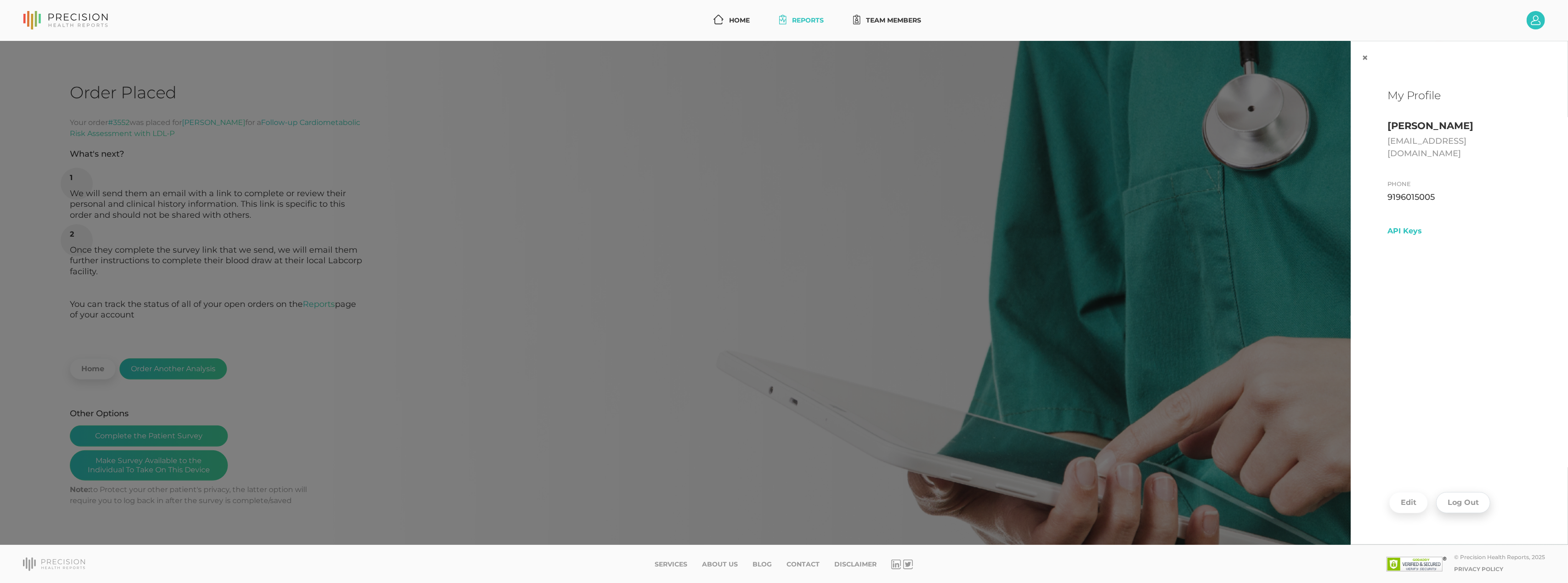
click at [1478, 497] on button "Log Out" at bounding box center [1463, 503] width 54 height 21
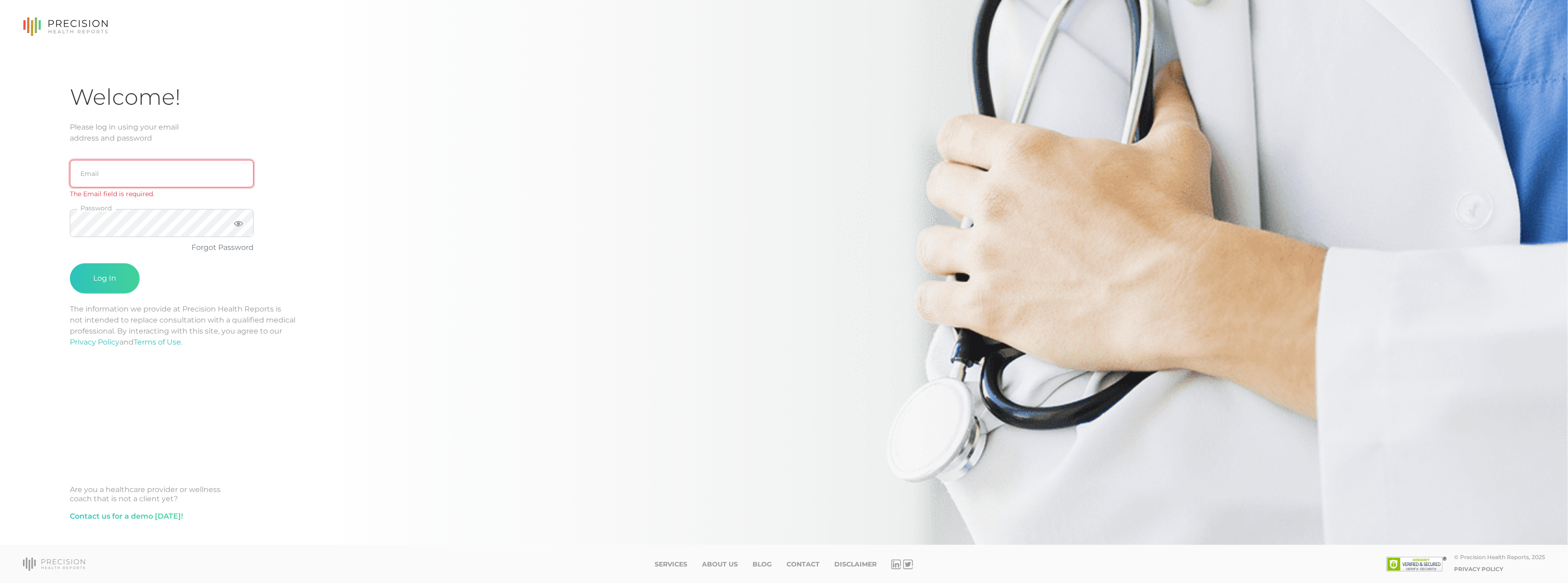
drag, startPoint x: 257, startPoint y: 488, endPoint x: 120, endPoint y: 174, distance: 342.6
click at [119, 172] on input "email" at bounding box center [162, 174] width 184 height 28
type input "[EMAIL_ADDRESS][DOMAIN_NAME]"
click at [85, 264] on button "Log In" at bounding box center [105, 267] width 70 height 30
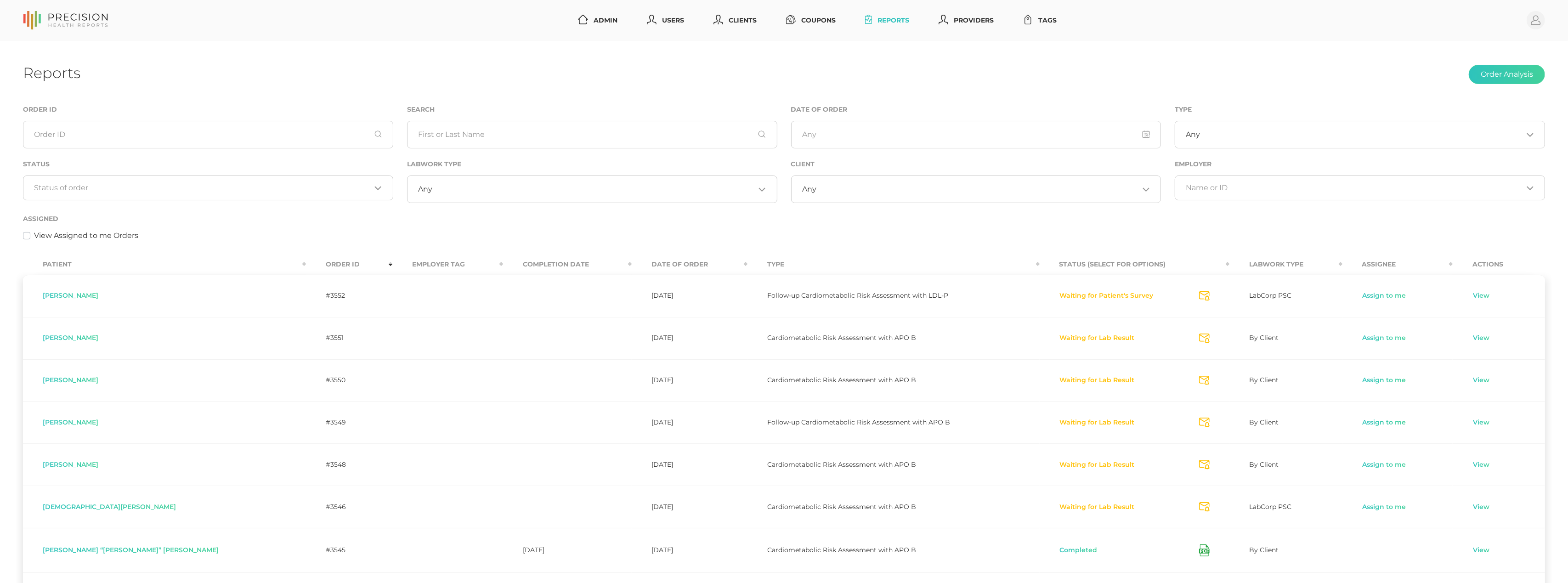
click at [342, 187] on input "Search for option" at bounding box center [202, 188] width 337 height 9
click at [151, 247] on li "Waiting for Labwork Results" at bounding box center [208, 247] width 369 height 16
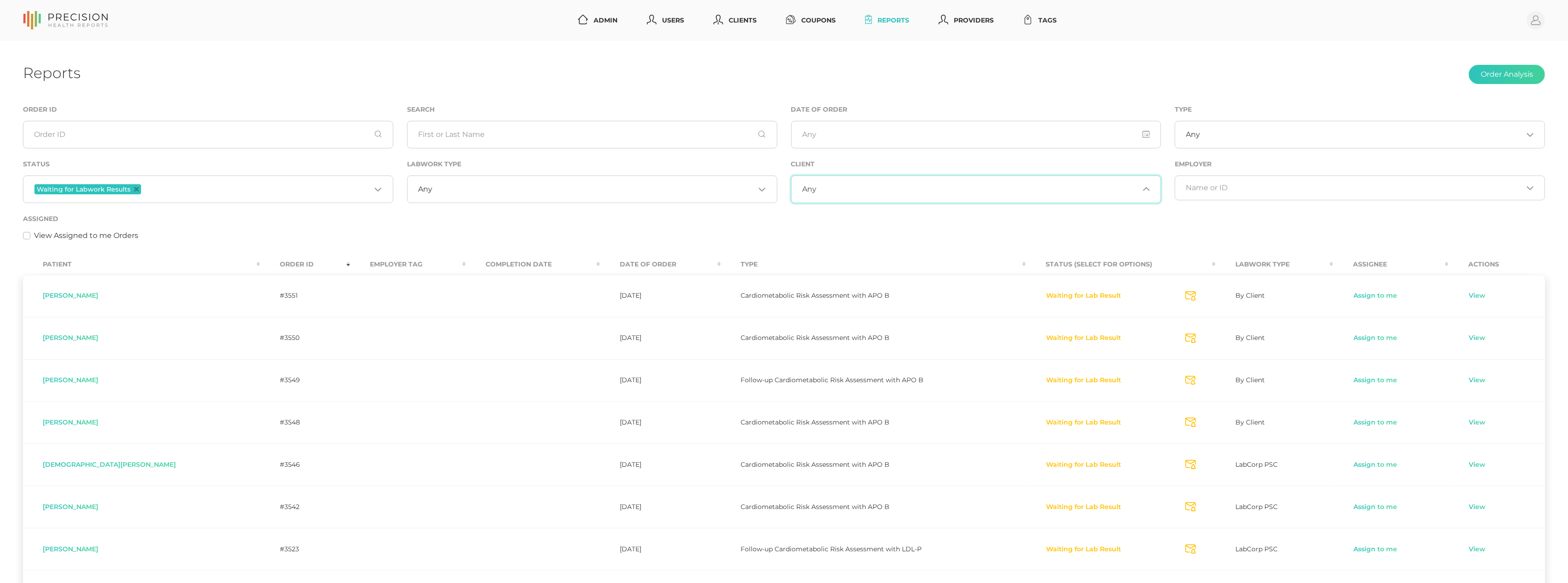
click at [856, 194] on input "Search for option" at bounding box center [977, 189] width 322 height 9
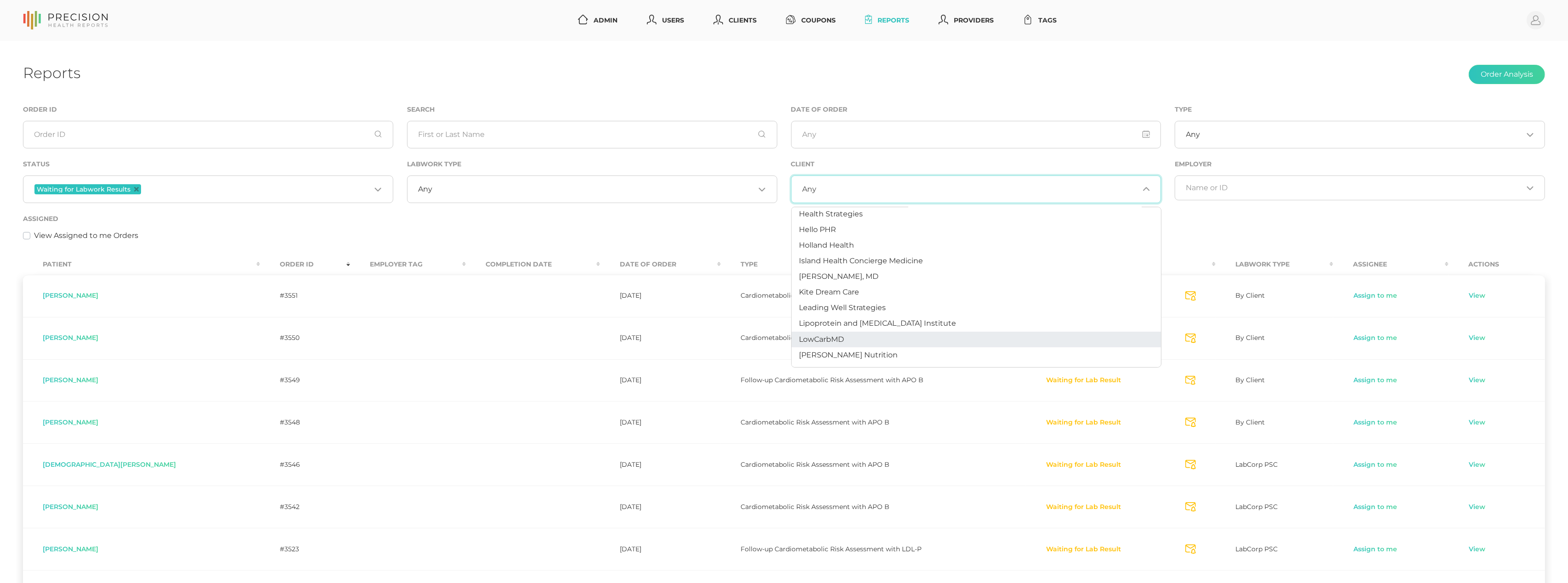
scroll to position [57, 0]
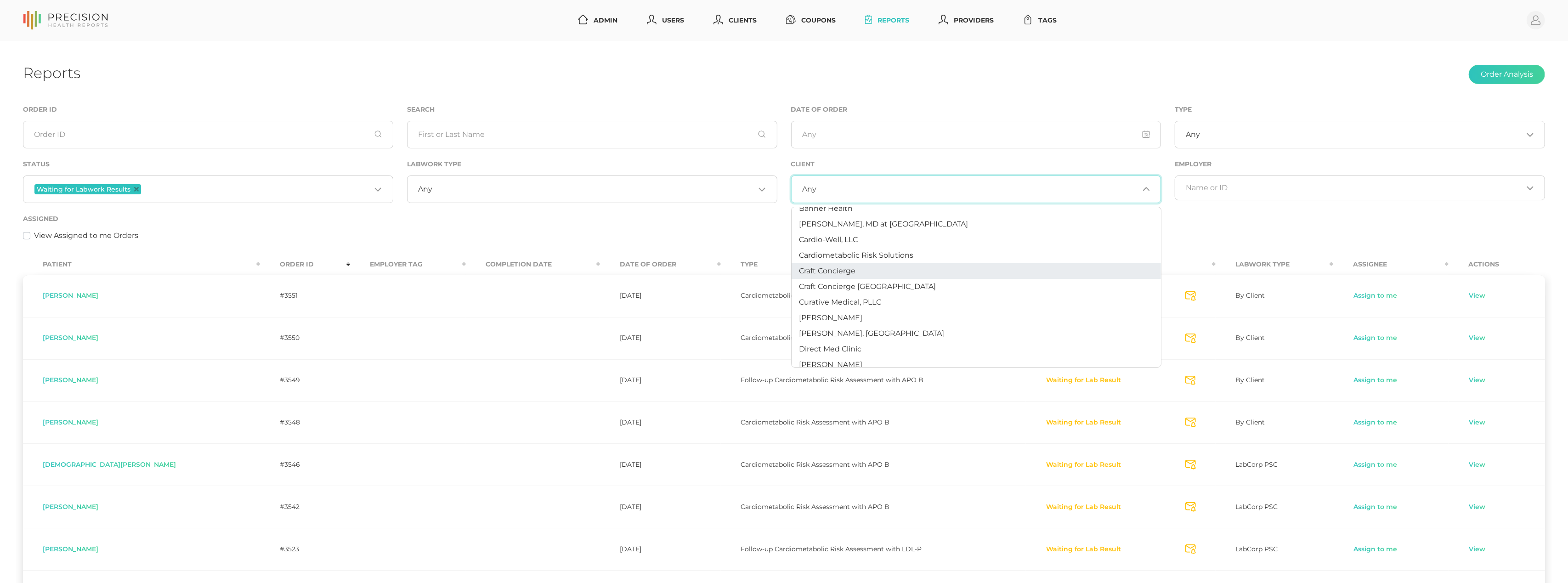
click at [848, 271] on span "Craft Concierge" at bounding box center [826, 270] width 56 height 8
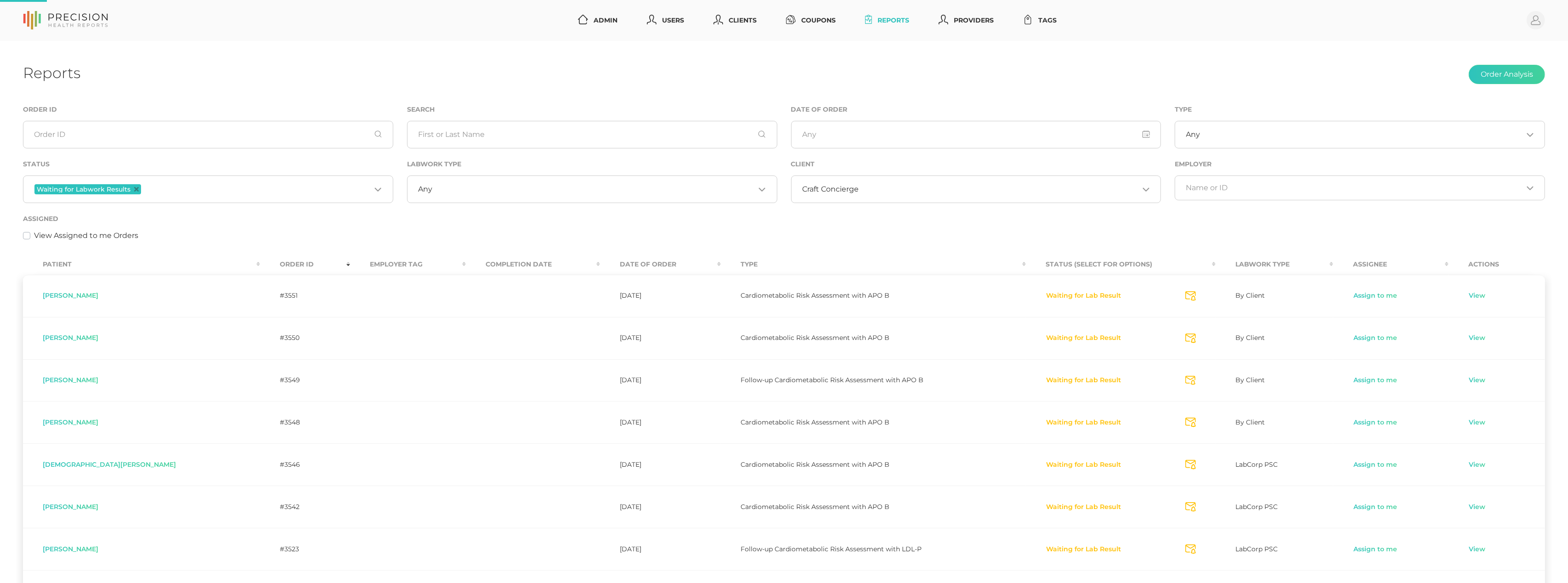
click at [436, 188] on input "Search for option" at bounding box center [593, 189] width 322 height 9
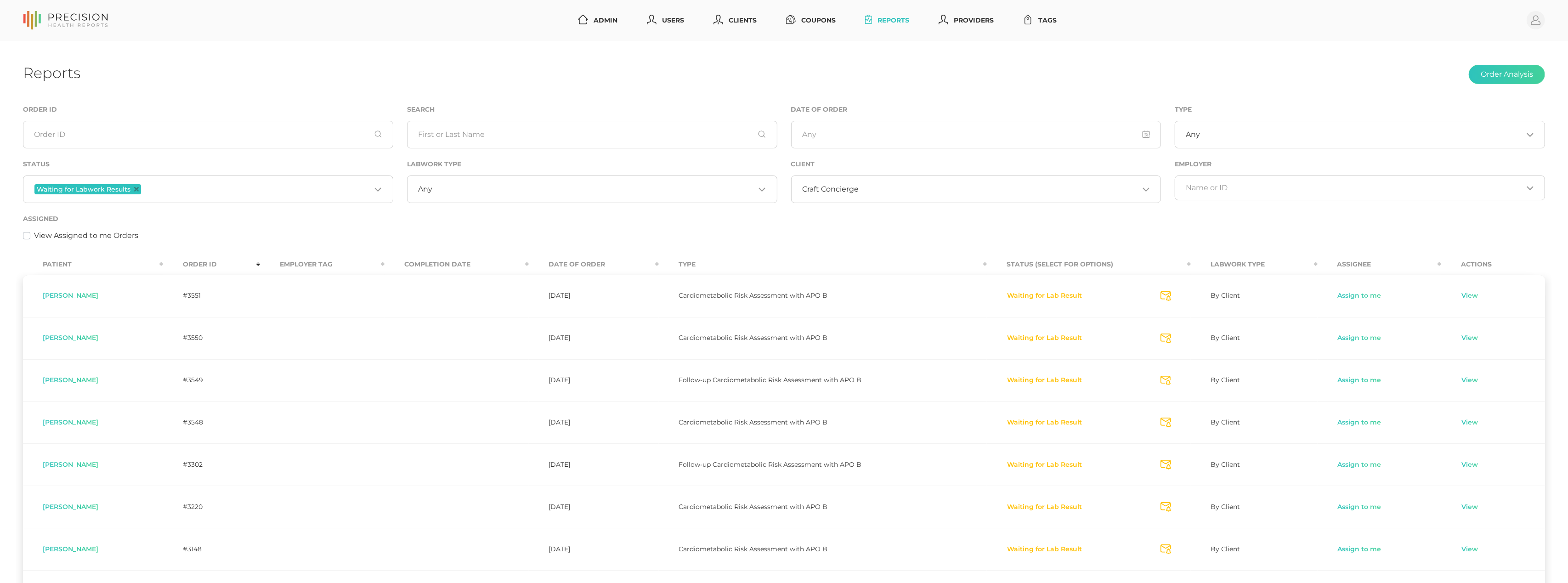
click at [330, 223] on div "Assigned View Assigned to me Orders" at bounding box center [784, 227] width 1522 height 28
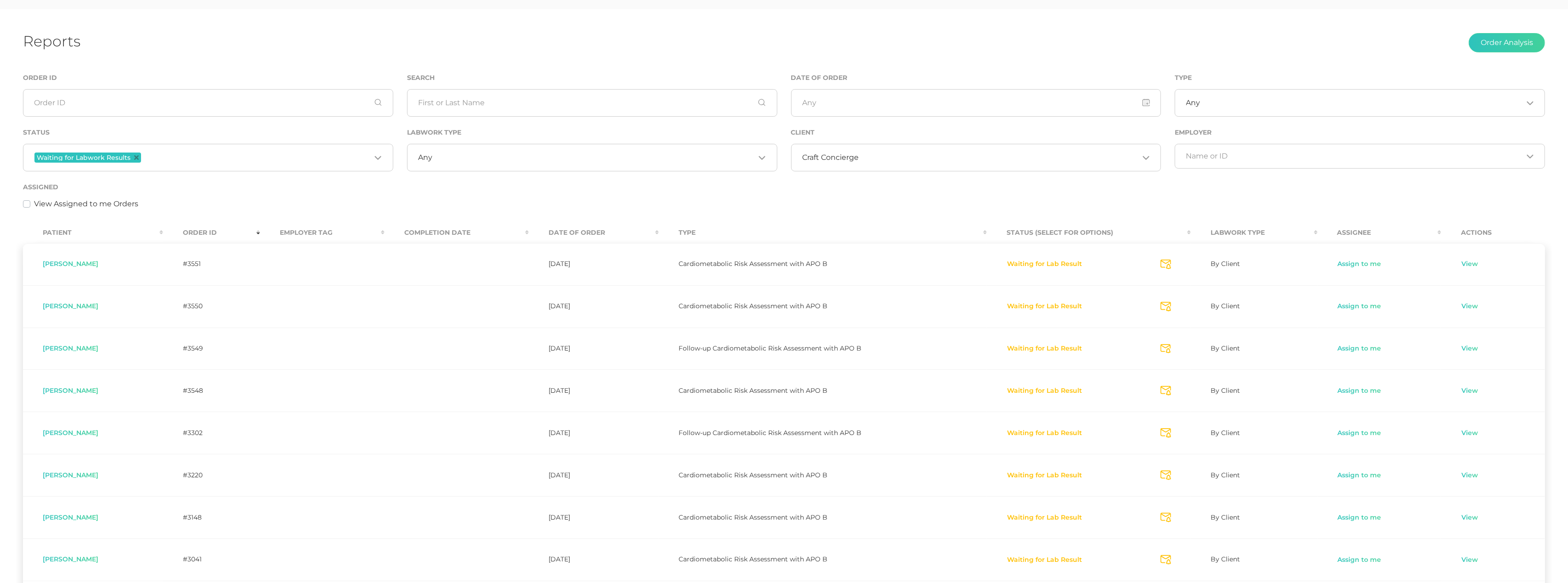
scroll to position [35, 0]
click at [1048, 431] on button "Waiting for Lab Result" at bounding box center [1044, 431] width 76 height 9
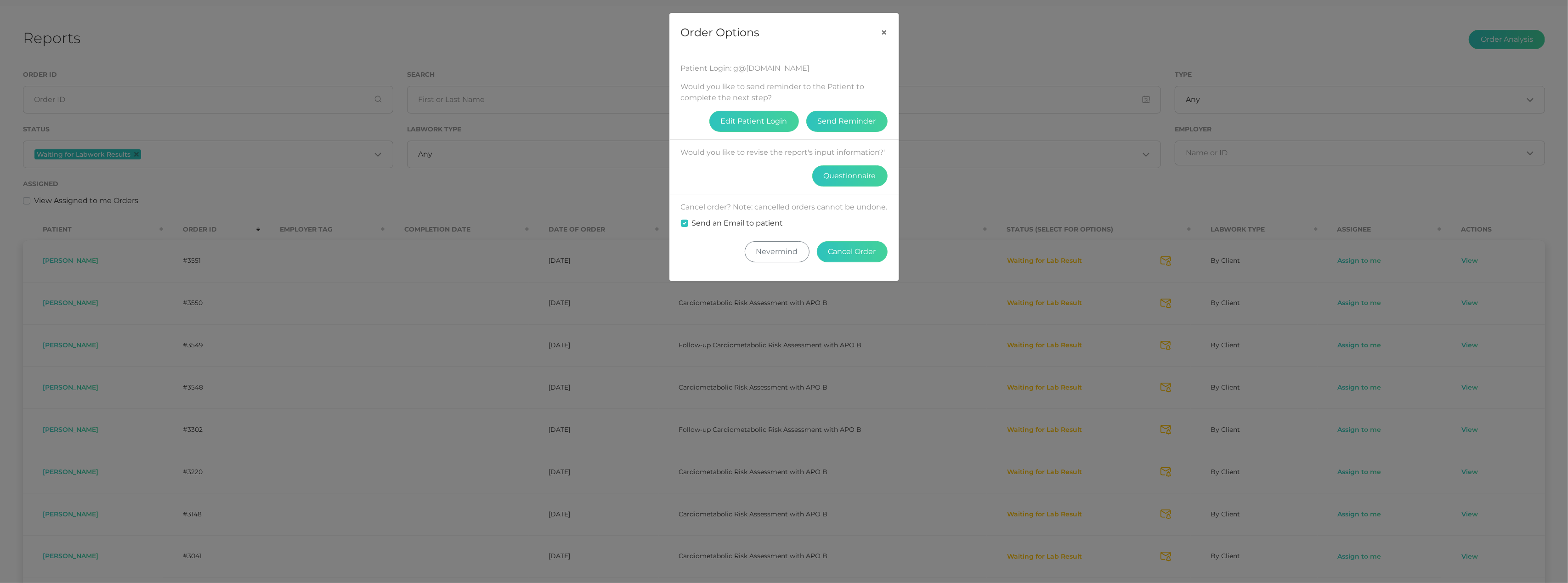
click at [737, 229] on label "Send an Email to patient" at bounding box center [737, 224] width 91 height 11
click at [688, 227] on input "Send an Email to patient" at bounding box center [684, 223] width 7 height 9
checkbox input "false"
click at [865, 261] on button "Cancel Order" at bounding box center [851, 251] width 71 height 21
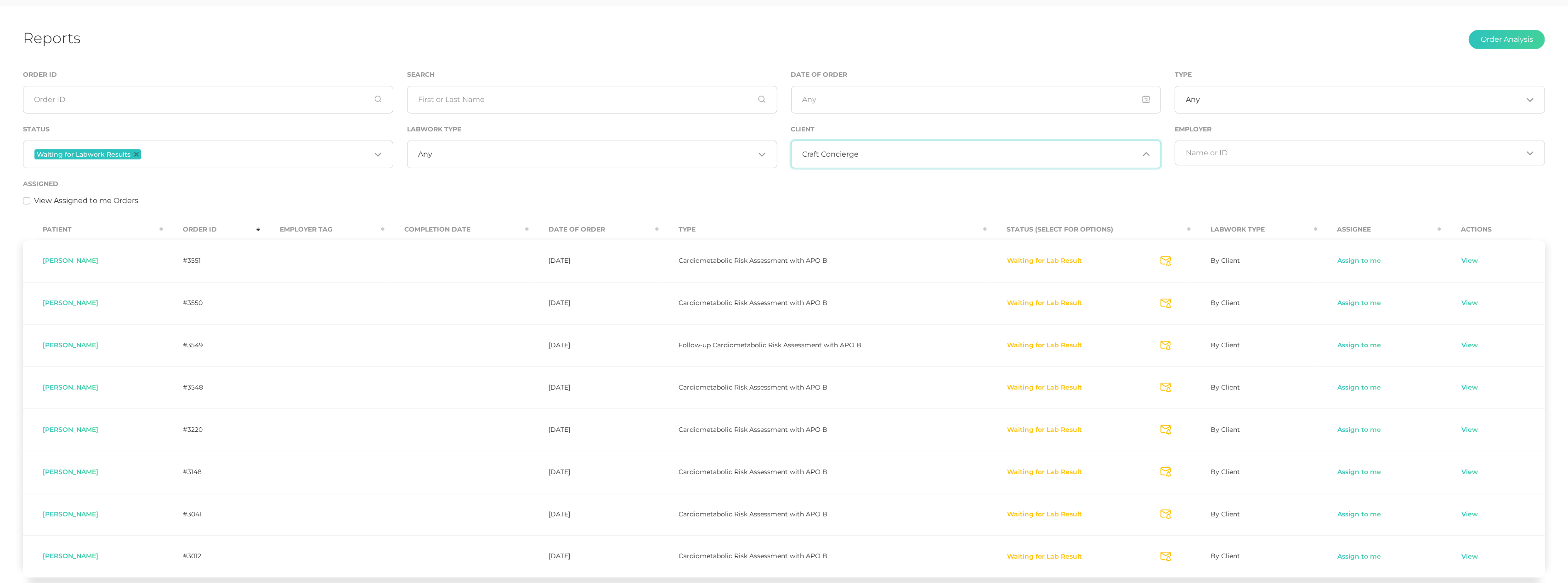
drag, startPoint x: 850, startPoint y: 150, endPoint x: 847, endPoint y: 162, distance: 12.4
click at [850, 150] on div "Craft Concierge Loading..." at bounding box center [976, 154] width 370 height 28
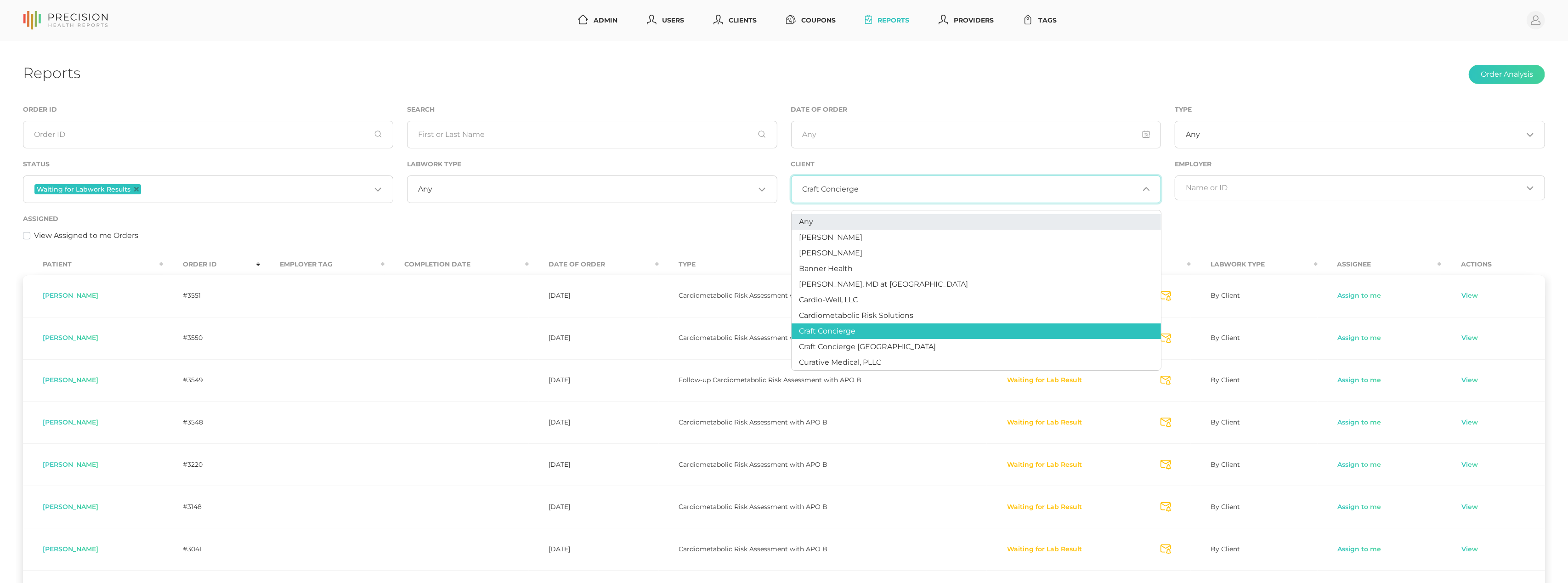
scroll to position [0, 0]
click at [811, 233] on span "[PERSON_NAME]" at bounding box center [830, 237] width 64 height 8
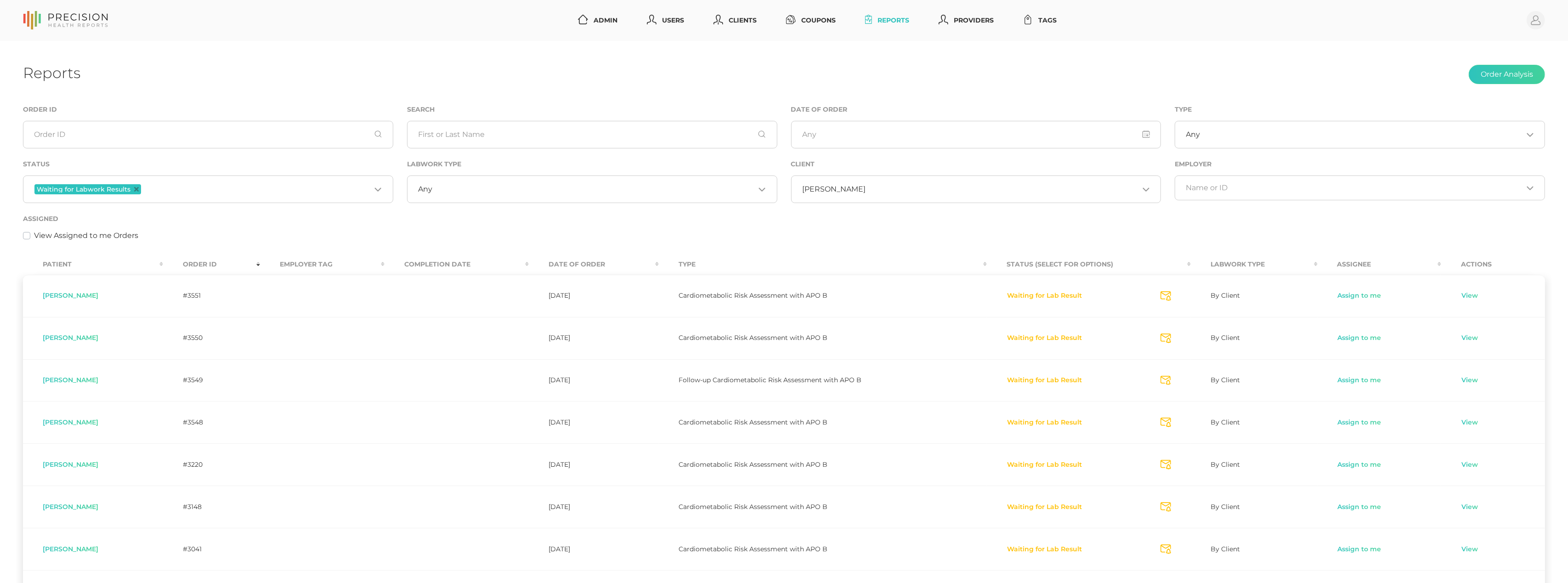
scroll to position [0, 0]
click at [865, 188] on input "Search for option" at bounding box center [1002, 189] width 273 height 9
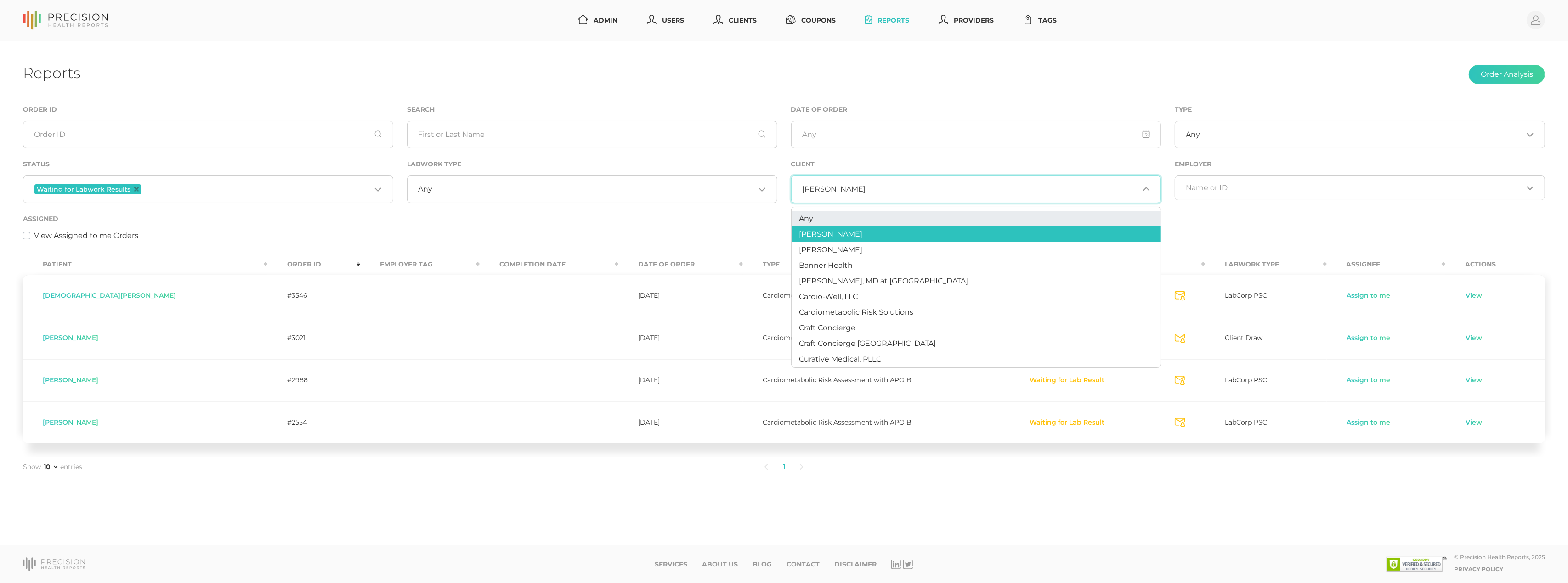
click at [829, 215] on li "Any" at bounding box center [976, 218] width 369 height 16
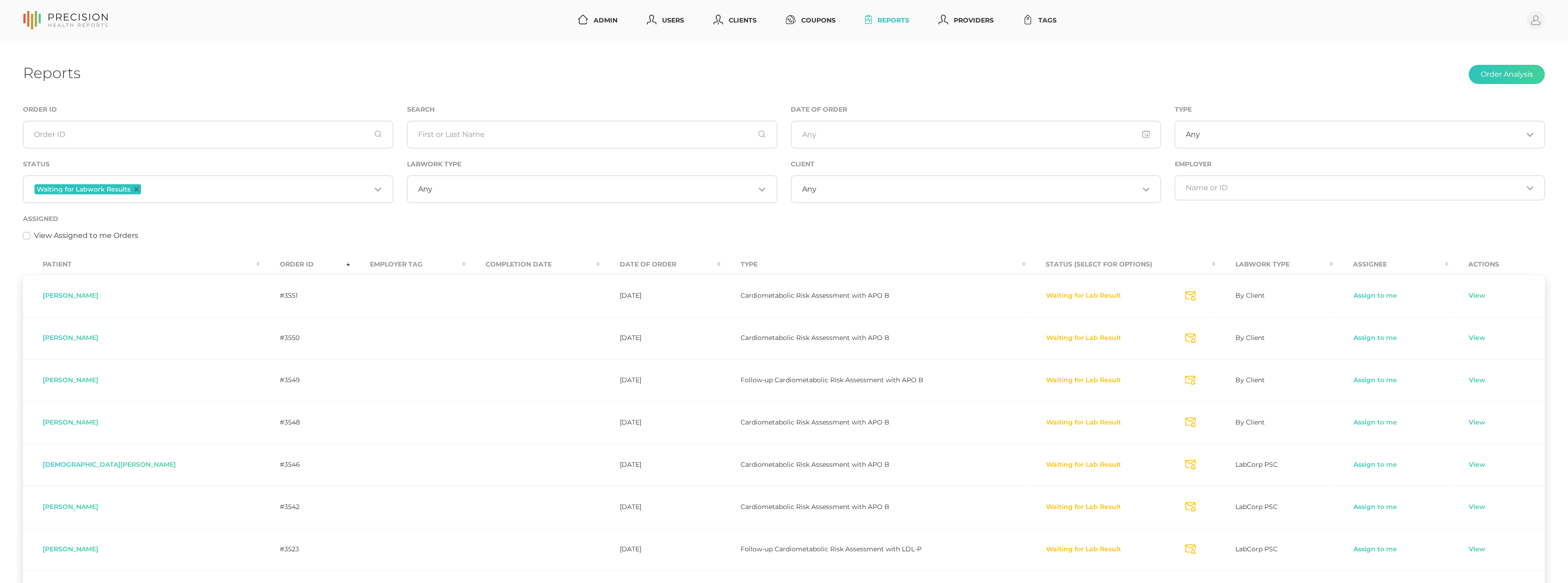
click at [136, 189] on icon "Deselect Waiting for Labwork Results" at bounding box center [136, 188] width 5 height 5
